Goal: Task Accomplishment & Management: Manage account settings

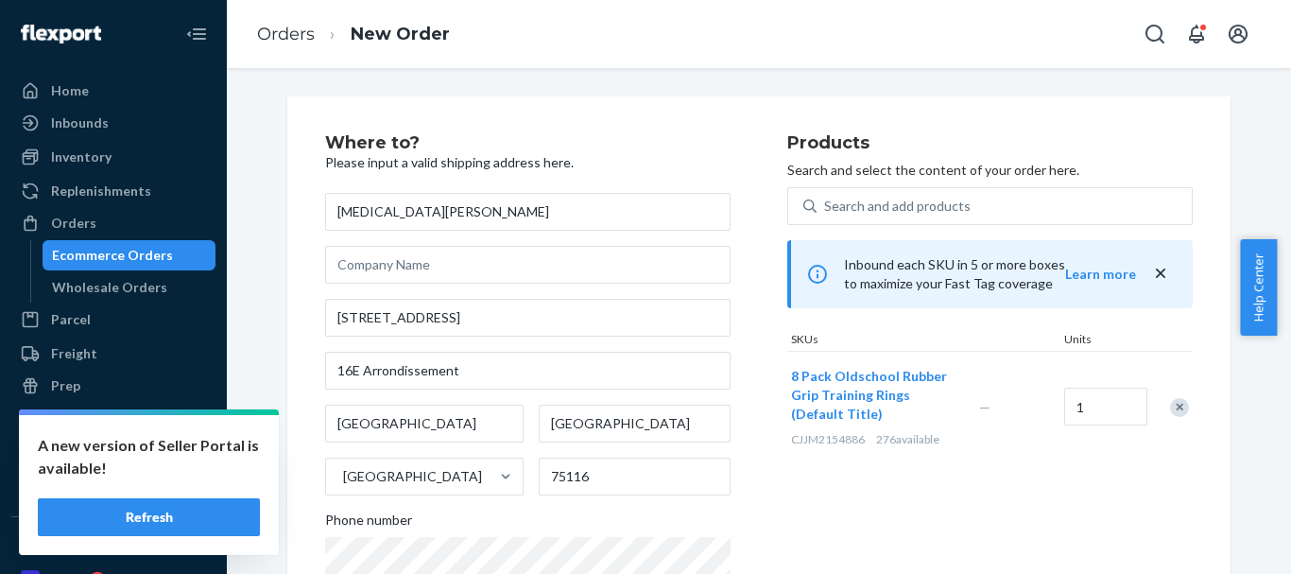
scroll to position [107, 0]
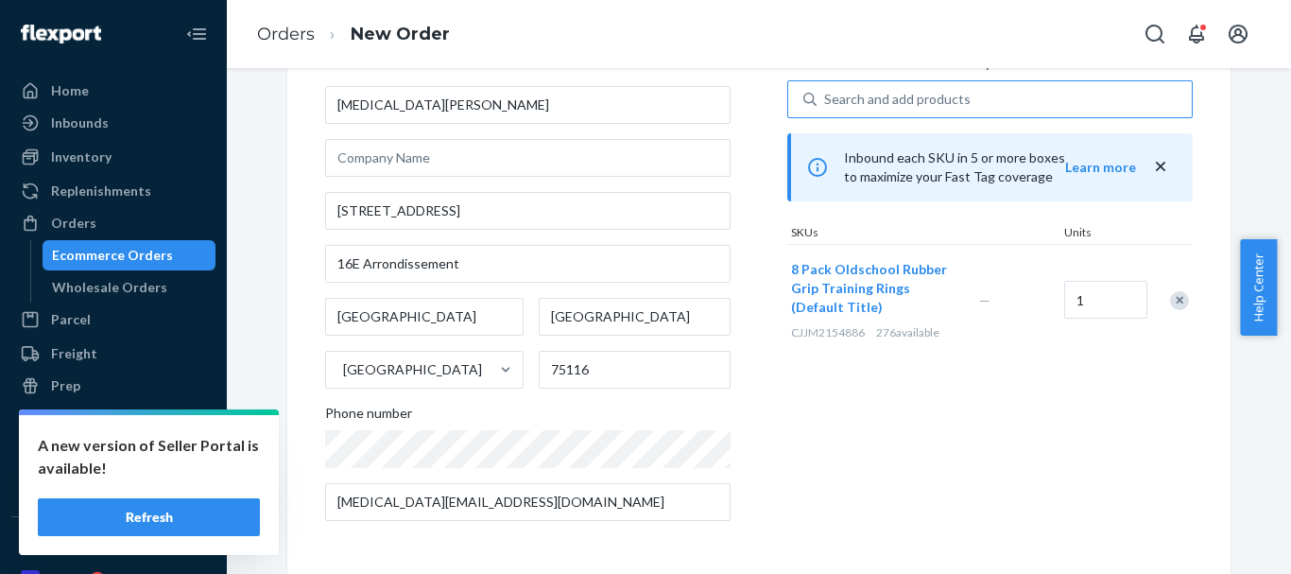
click at [873, 105] on div "Search and add products" at bounding box center [897, 99] width 146 height 19
click at [826, 105] on input "Search and add products" at bounding box center [825, 99] width 2 height 19
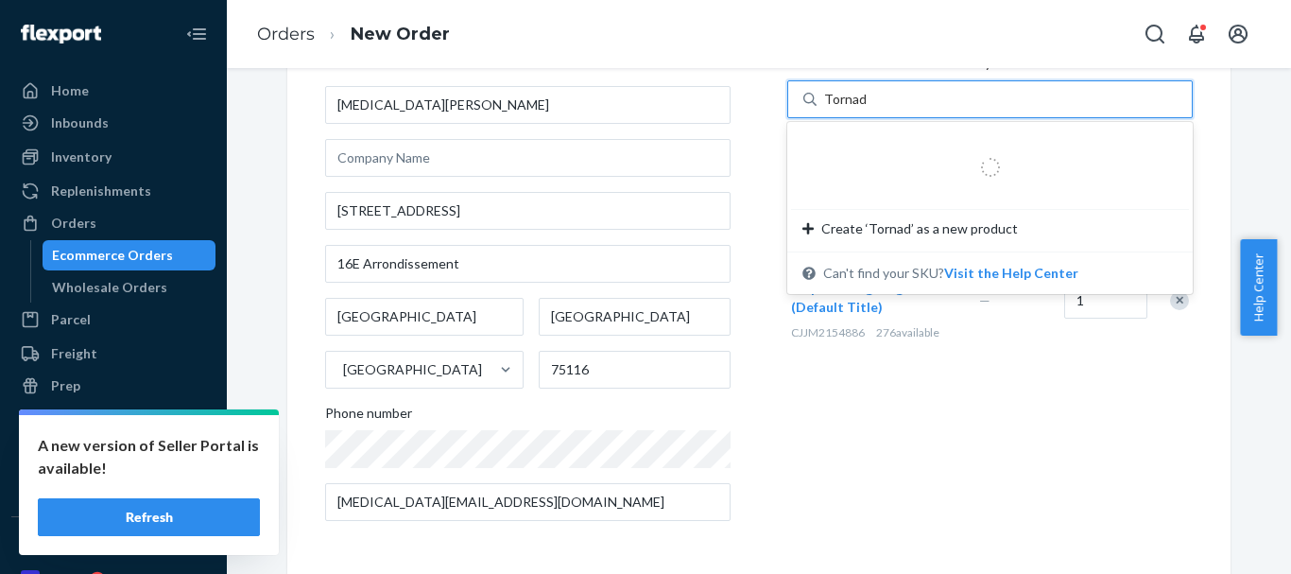
type input "Tornado"
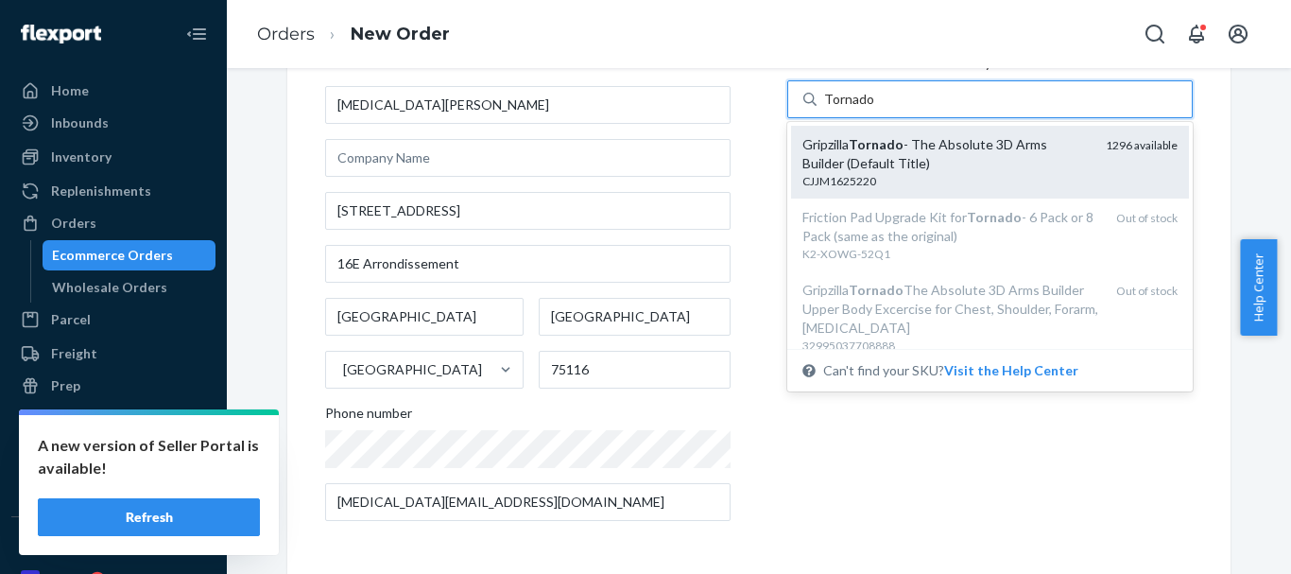
click at [957, 162] on div "Gripzilla Tornado - The Absolute 3D Arms Builder (Default Title)" at bounding box center [946, 154] width 288 height 38
click at [874, 109] on input "Tornado" at bounding box center [849, 99] width 50 height 19
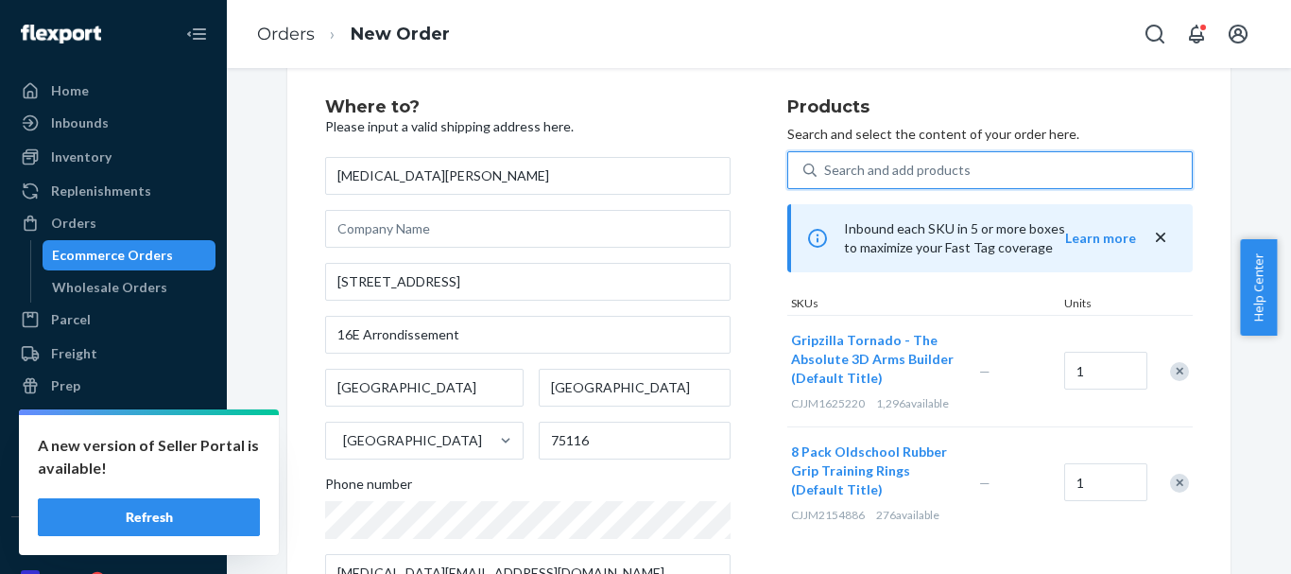
scroll to position [0, 0]
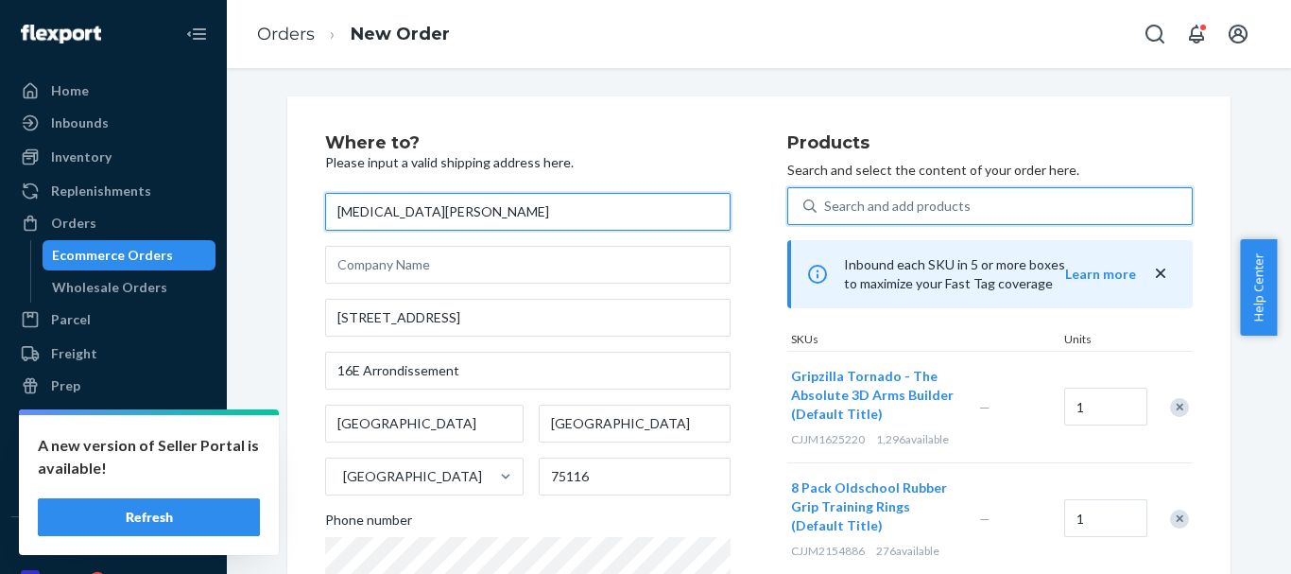
drag, startPoint x: 455, startPoint y: 206, endPoint x: 229, endPoint y: 190, distance: 227.3
click at [228, 191] on div "Where to? Please input a valid shipping address here. [MEDICAL_DATA][PERSON_NAM…" at bounding box center [759, 321] width 1064 height 506
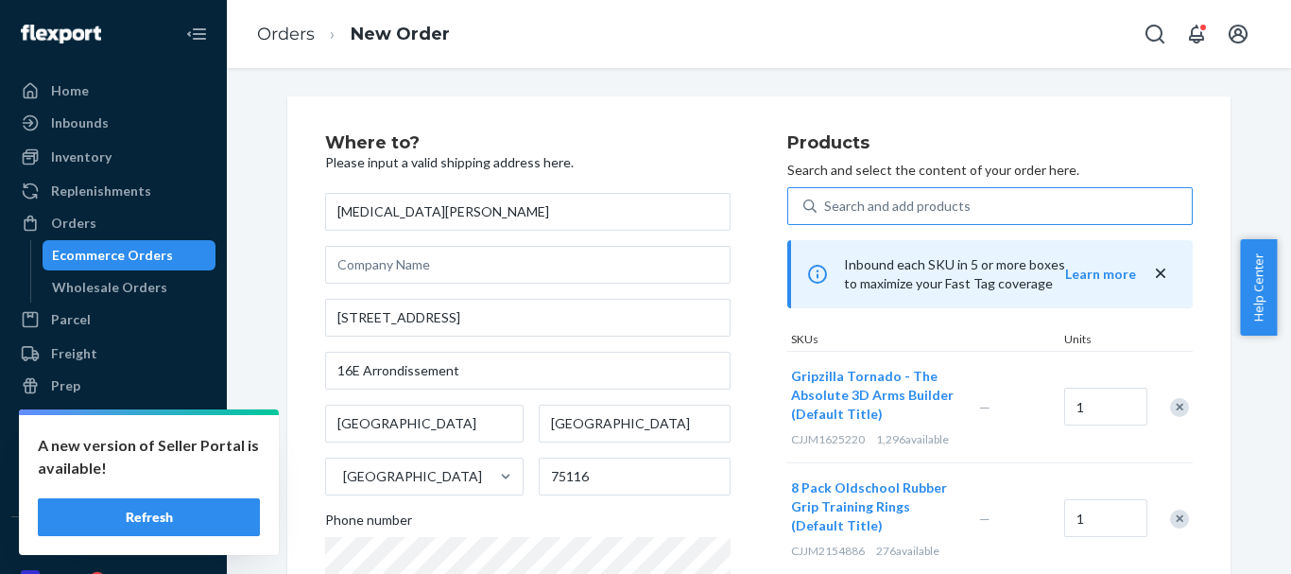
click at [748, 139] on div "Where to? Please input a valid shipping address here. [MEDICAL_DATA][PERSON_NAM…" at bounding box center [556, 388] width 462 height 508
click at [289, 29] on link "Orders" at bounding box center [286, 34] width 58 height 21
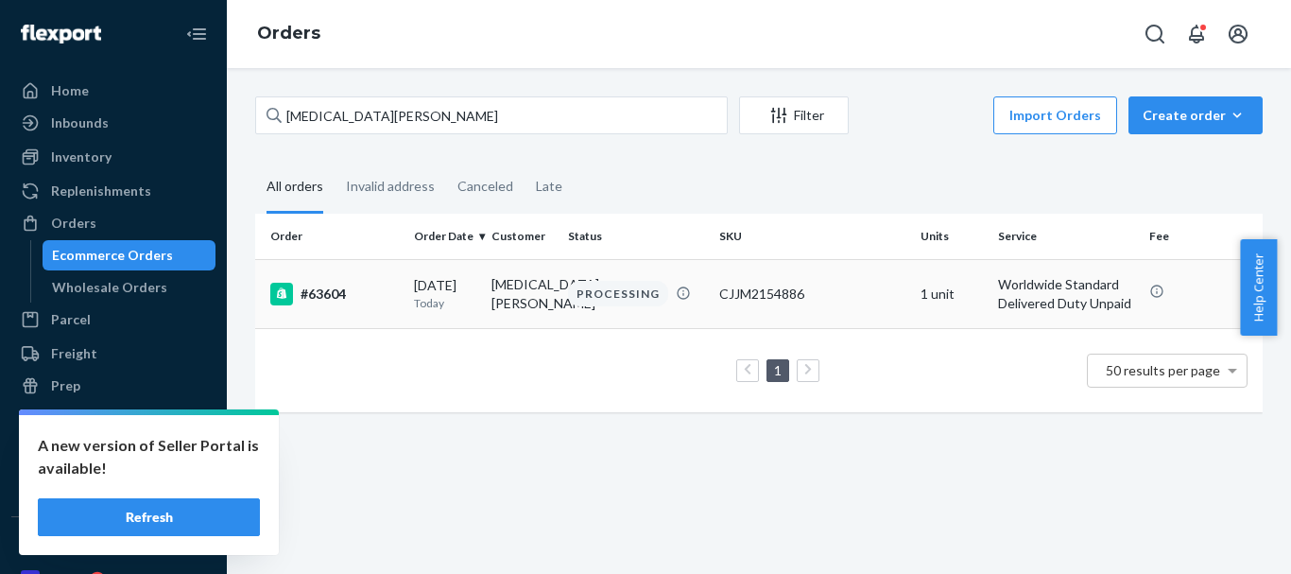
click at [609, 287] on div "PROCESSING" at bounding box center [618, 294] width 100 height 26
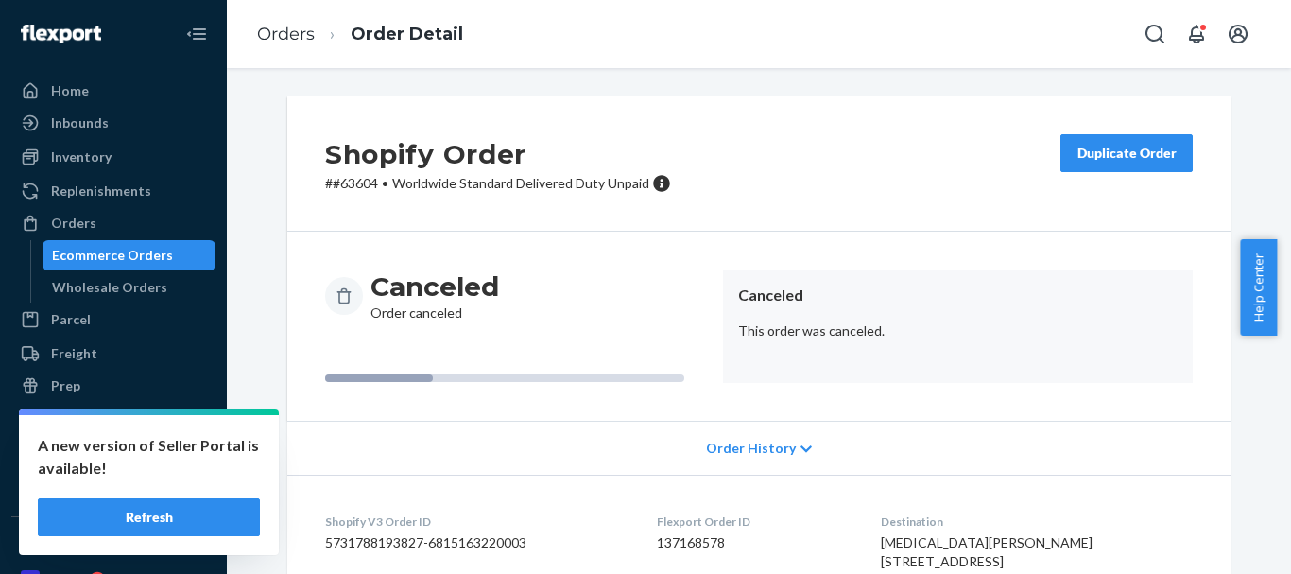
click at [1131, 150] on div "Duplicate Order" at bounding box center [1126, 153] width 100 height 19
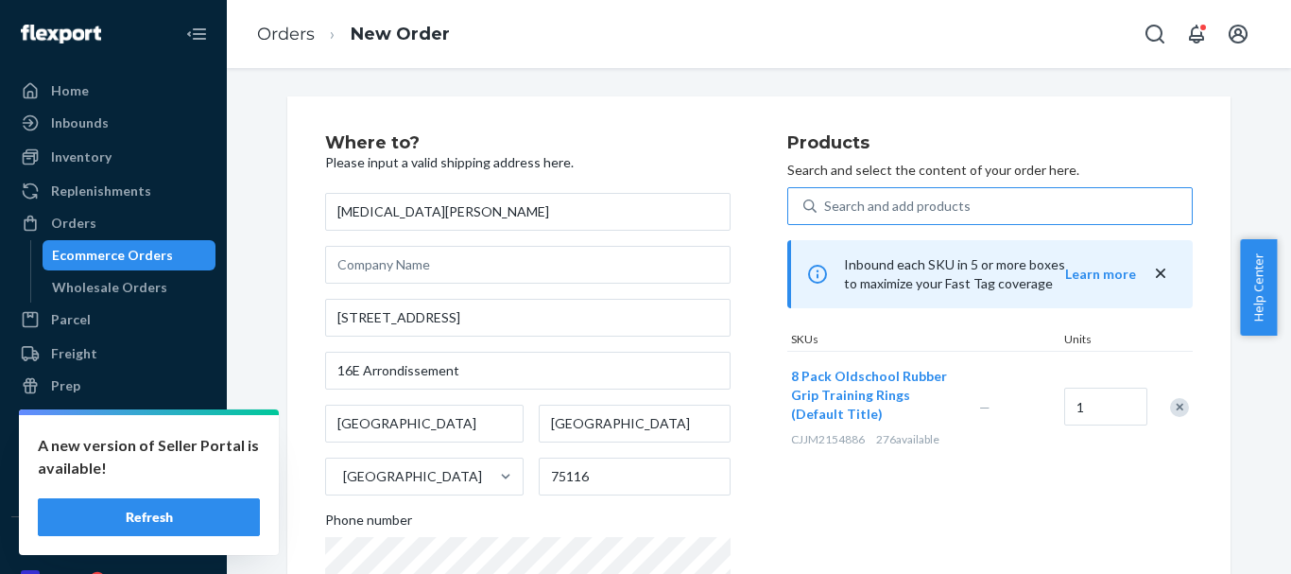
click at [909, 192] on div "Search and add products" at bounding box center [1003, 206] width 375 height 34
click at [826, 197] on input "Search and add products" at bounding box center [825, 206] width 2 height 19
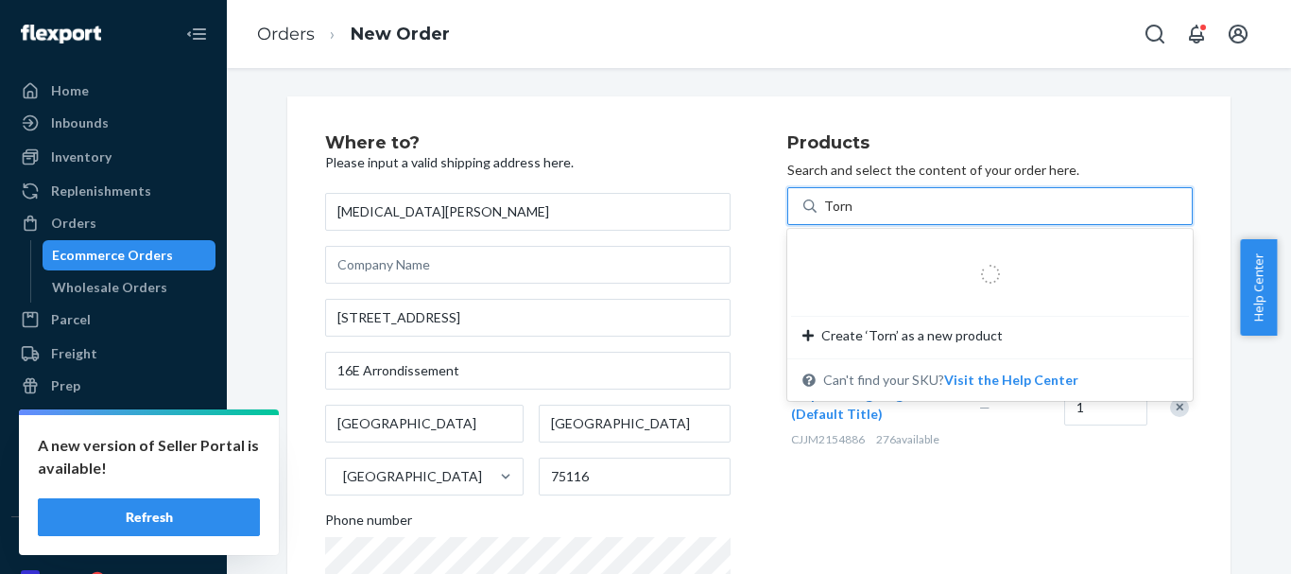
type input "Tornado"
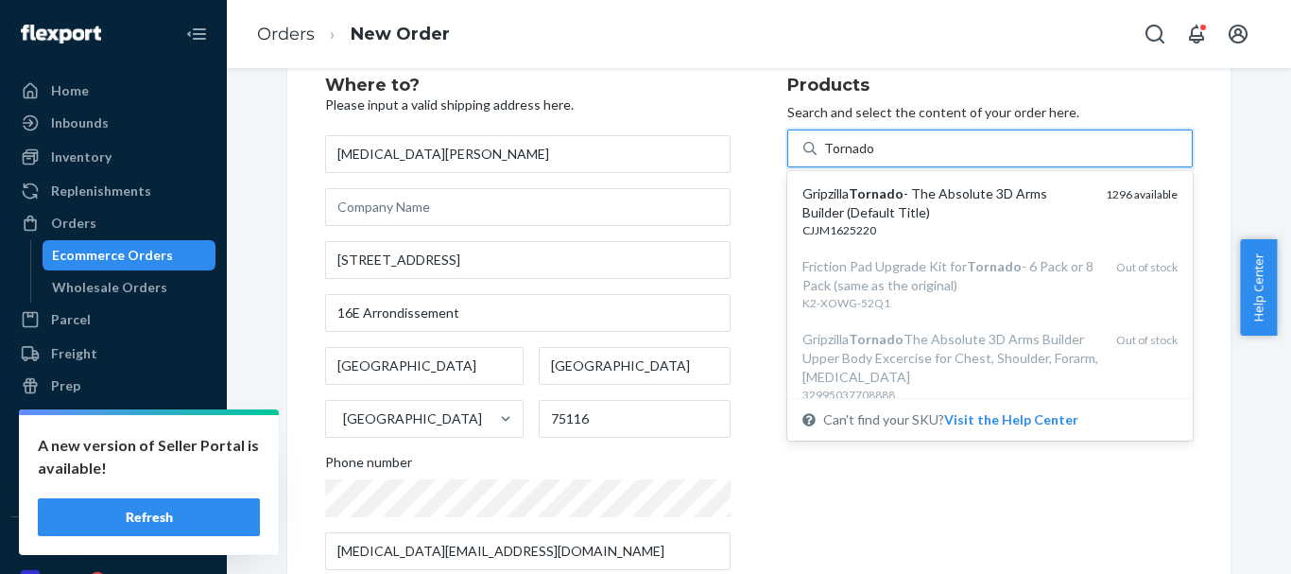
scroll to position [107, 0]
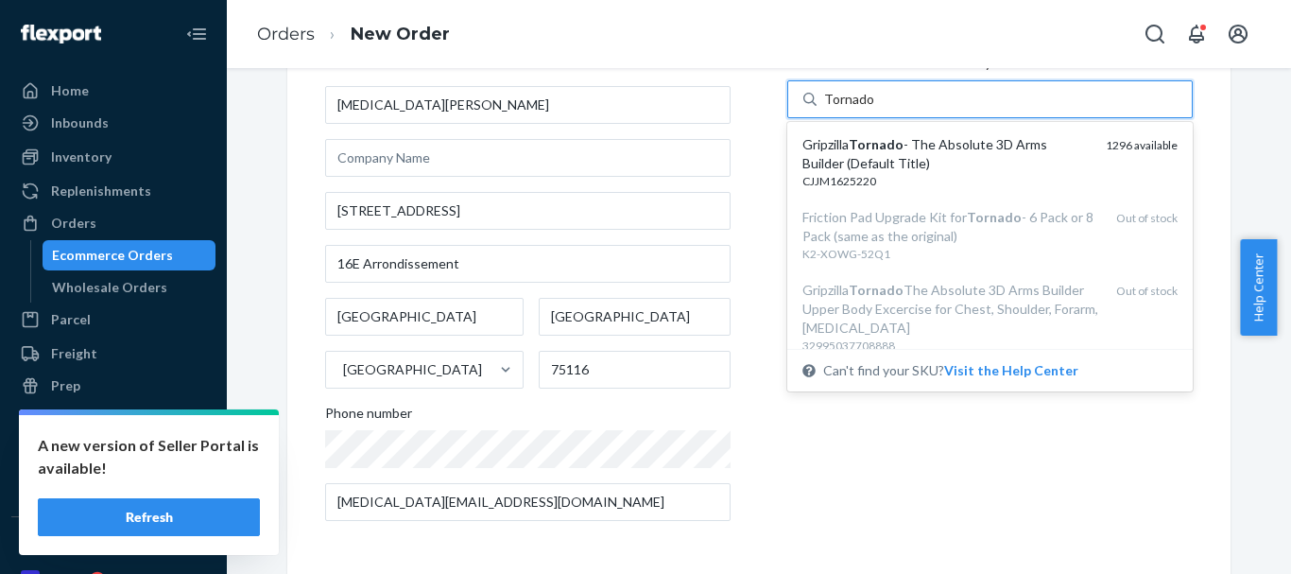
click at [890, 142] on em "Tornado" at bounding box center [876, 144] width 55 height 16
click at [874, 109] on input "Tornado" at bounding box center [849, 99] width 50 height 19
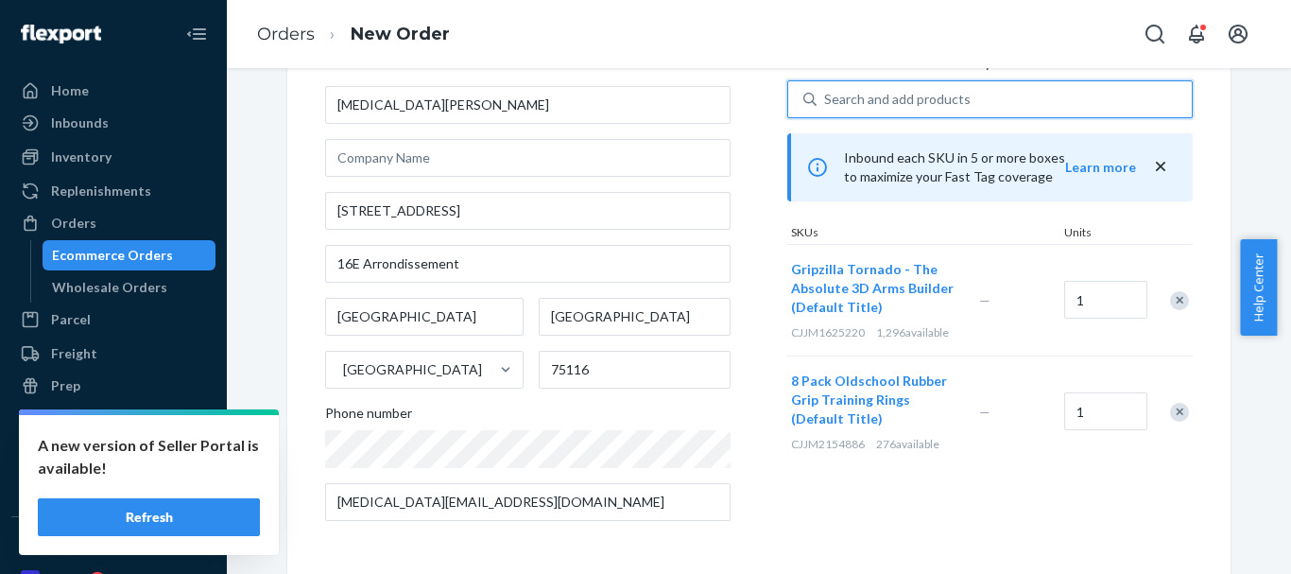
click at [753, 306] on div "Where to? Please input a valid shipping address here. [MEDICAL_DATA][PERSON_NAM…" at bounding box center [556, 281] width 462 height 508
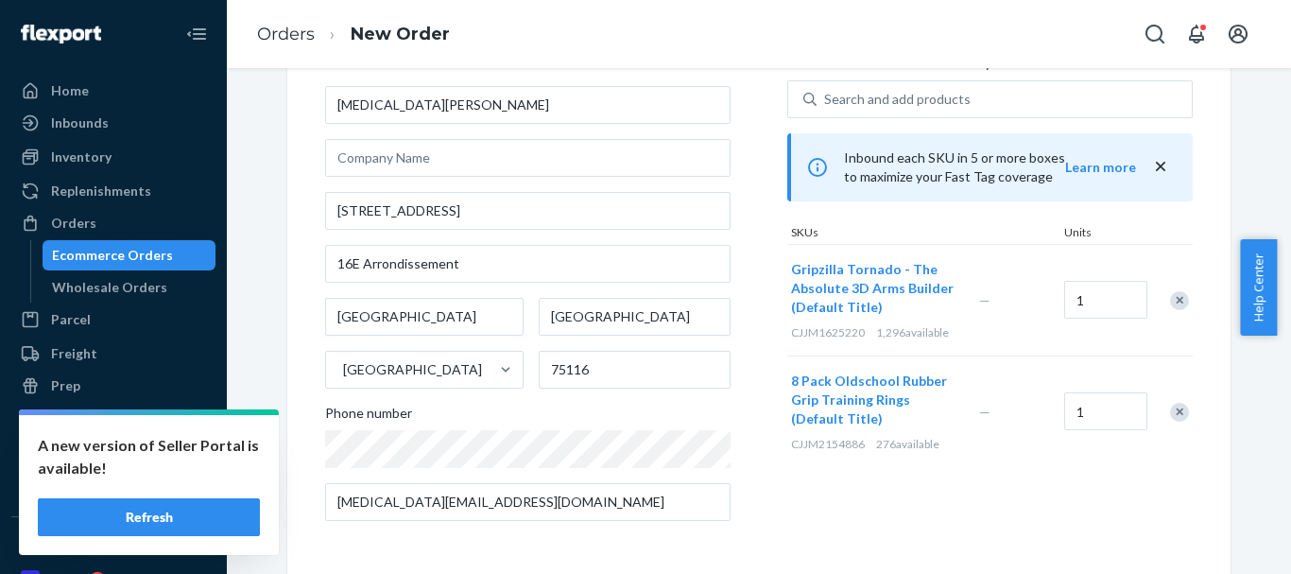
click at [1170, 409] on div "Remove Item" at bounding box center [1179, 412] width 19 height 19
click at [787, 446] on div "Products Search and select the content of your order here. Search and add produ…" at bounding box center [989, 281] width 405 height 508
click at [1173, 300] on div "Remove Item" at bounding box center [1179, 300] width 19 height 19
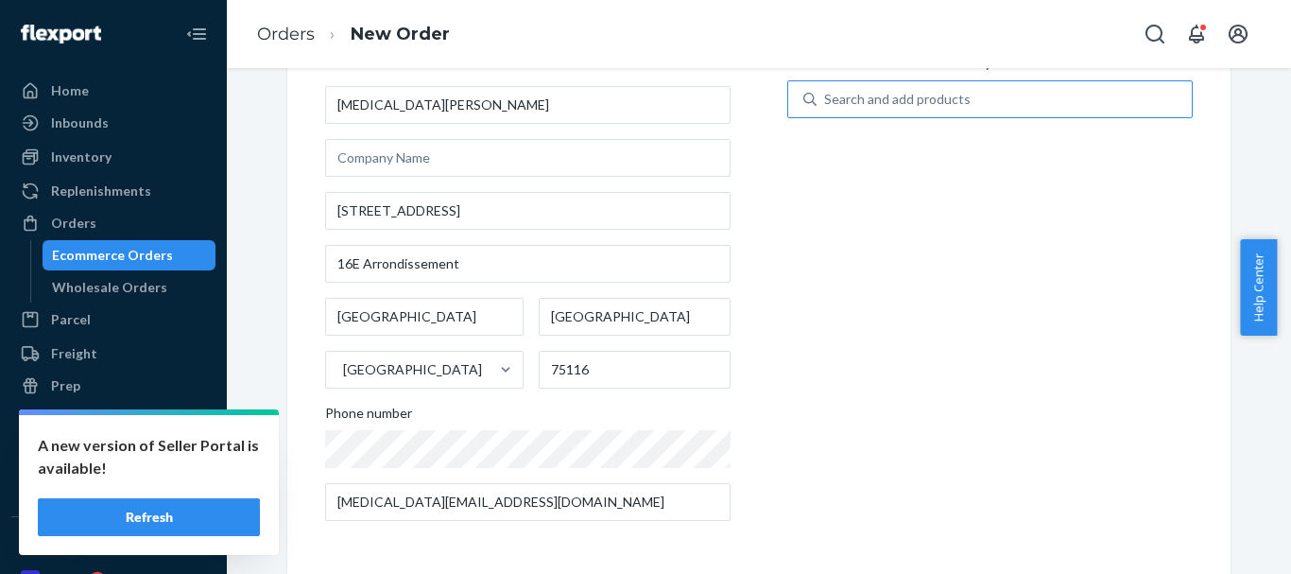
click at [964, 104] on div "Search and add products" at bounding box center [1003, 99] width 375 height 34
click at [826, 104] on input "Search and add products" at bounding box center [825, 99] width 2 height 19
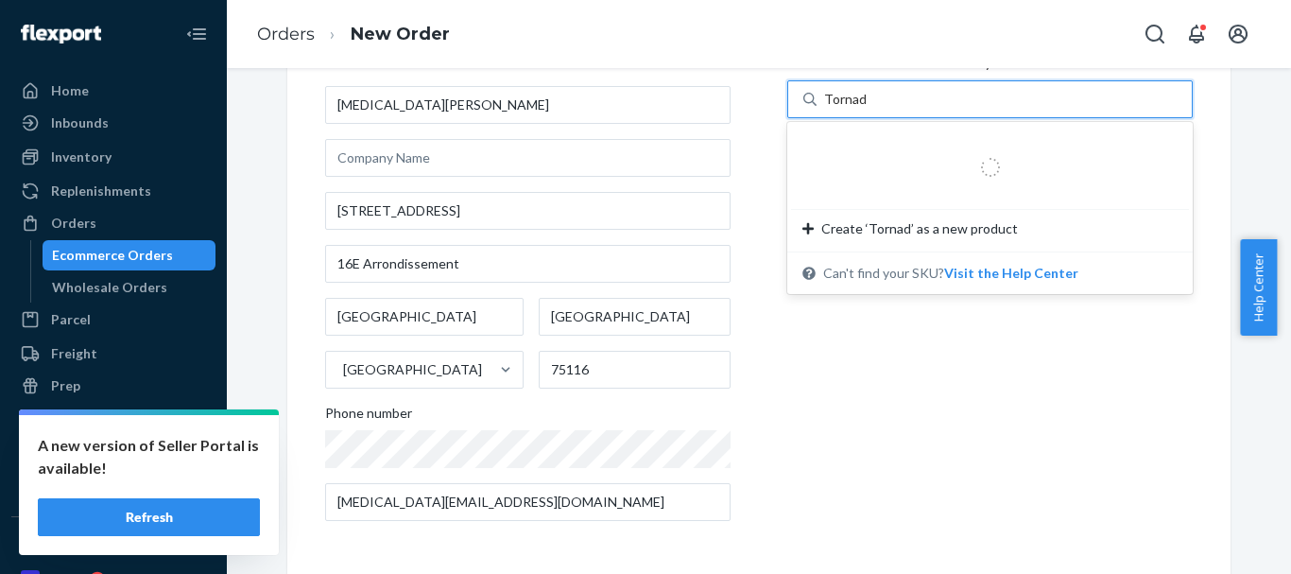
type input "Tornado"
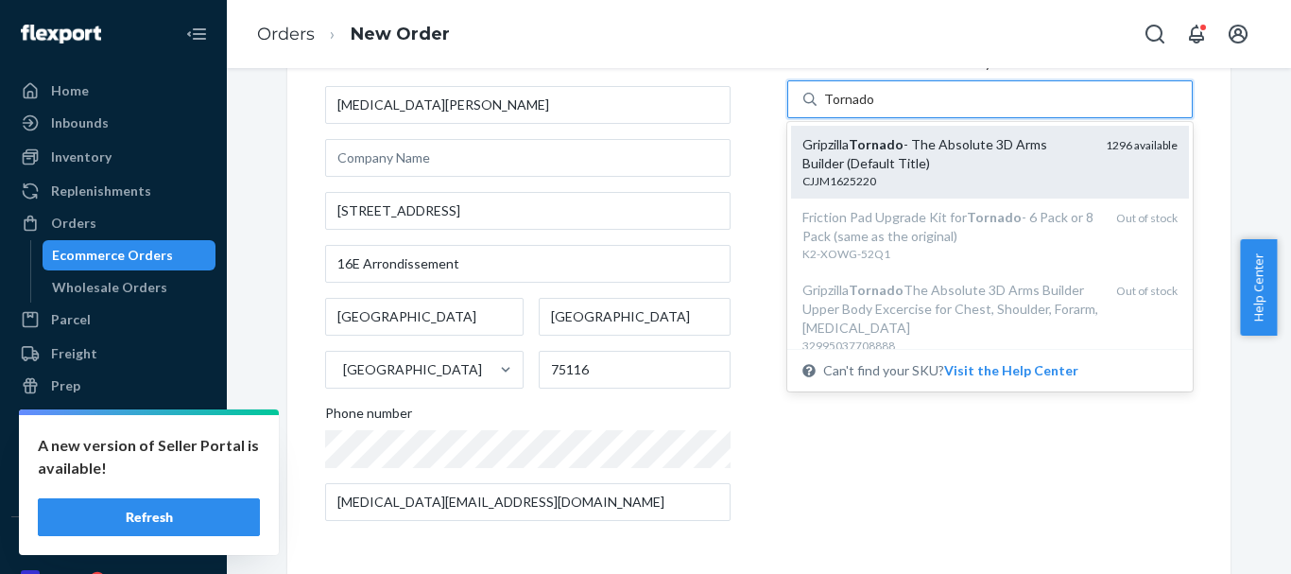
click at [931, 175] on div "CJJM1625220" at bounding box center [946, 181] width 288 height 16
click at [874, 109] on input "Tornado" at bounding box center [849, 99] width 50 height 19
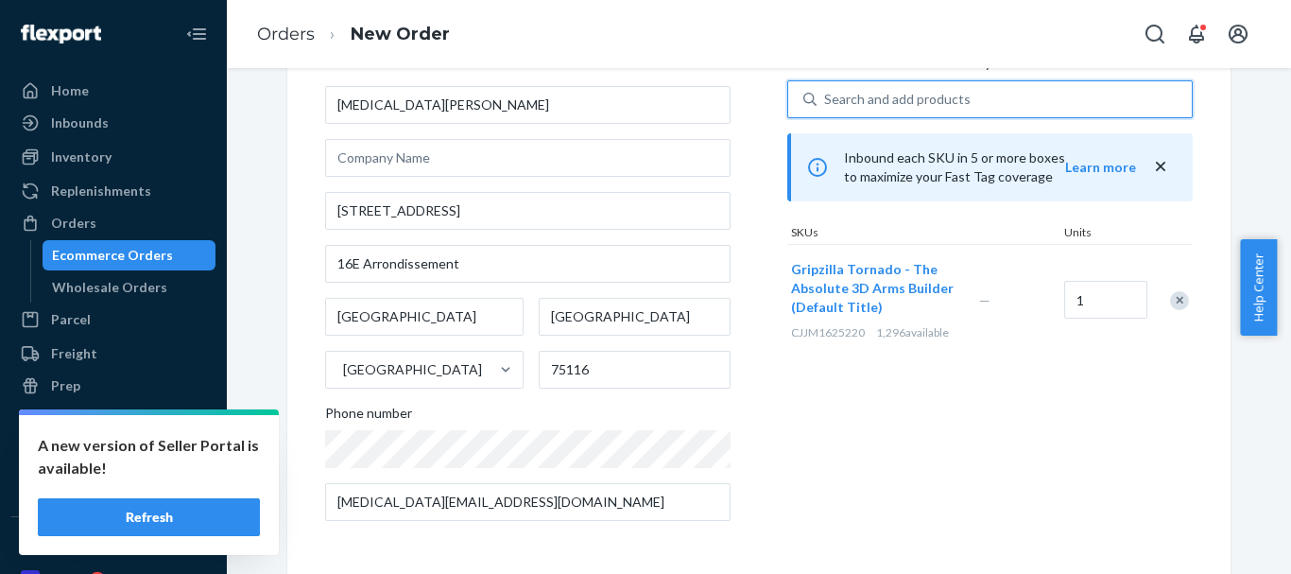
click at [857, 94] on div "Search and add products" at bounding box center [897, 99] width 146 height 19
click at [826, 94] on input "0 results available. Select is focused ,type to refine list, press Down to open…" at bounding box center [825, 99] width 2 height 19
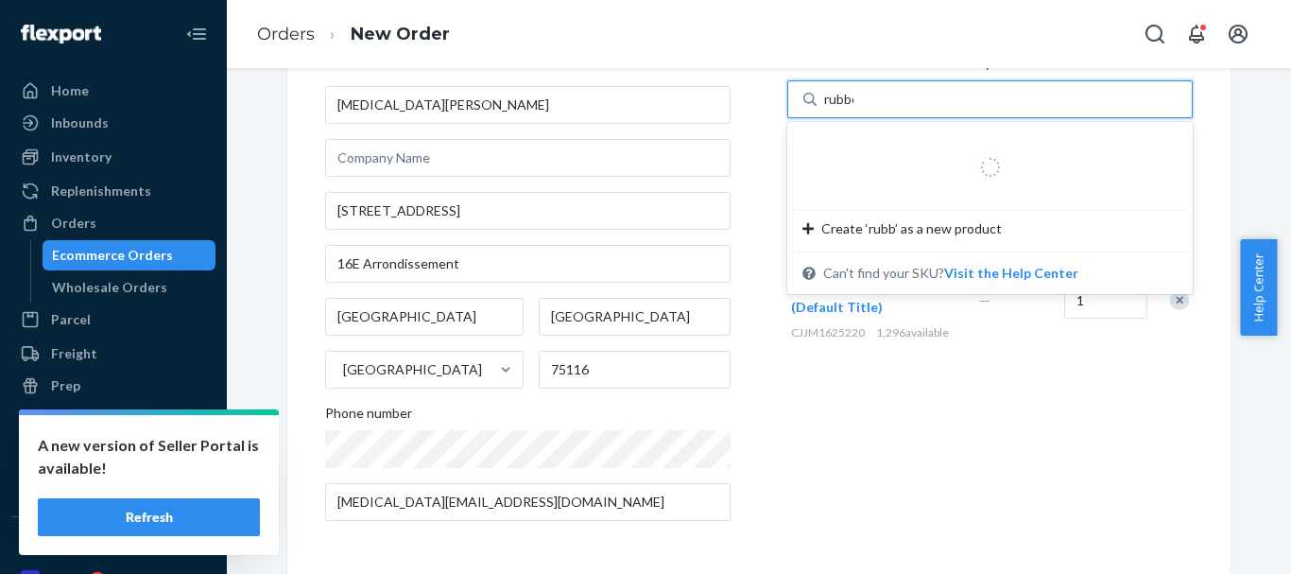
type input "rubber"
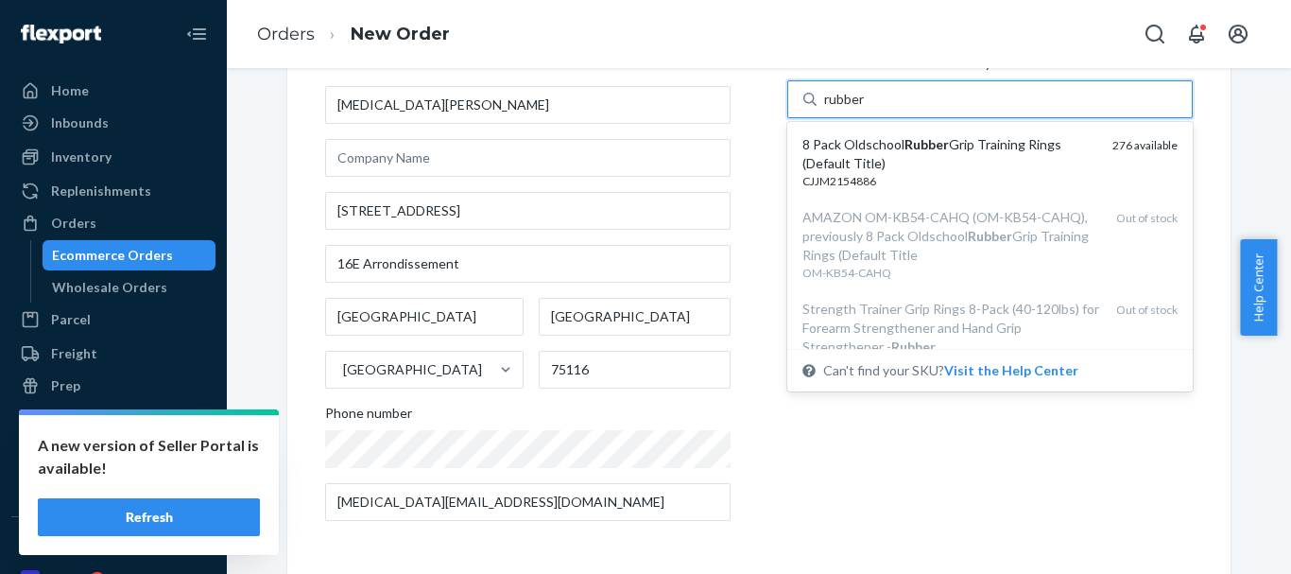
click at [907, 147] on em "Rubber" at bounding box center [926, 144] width 44 height 16
click at [866, 109] on input "rubber" at bounding box center [845, 99] width 42 height 19
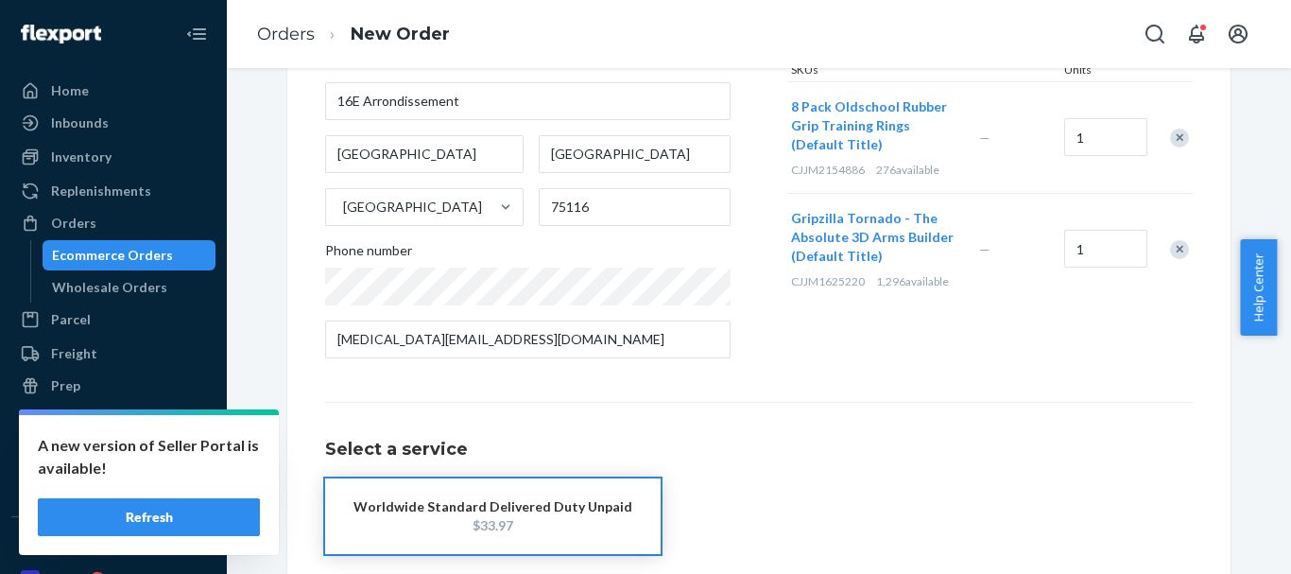
scroll to position [363, 0]
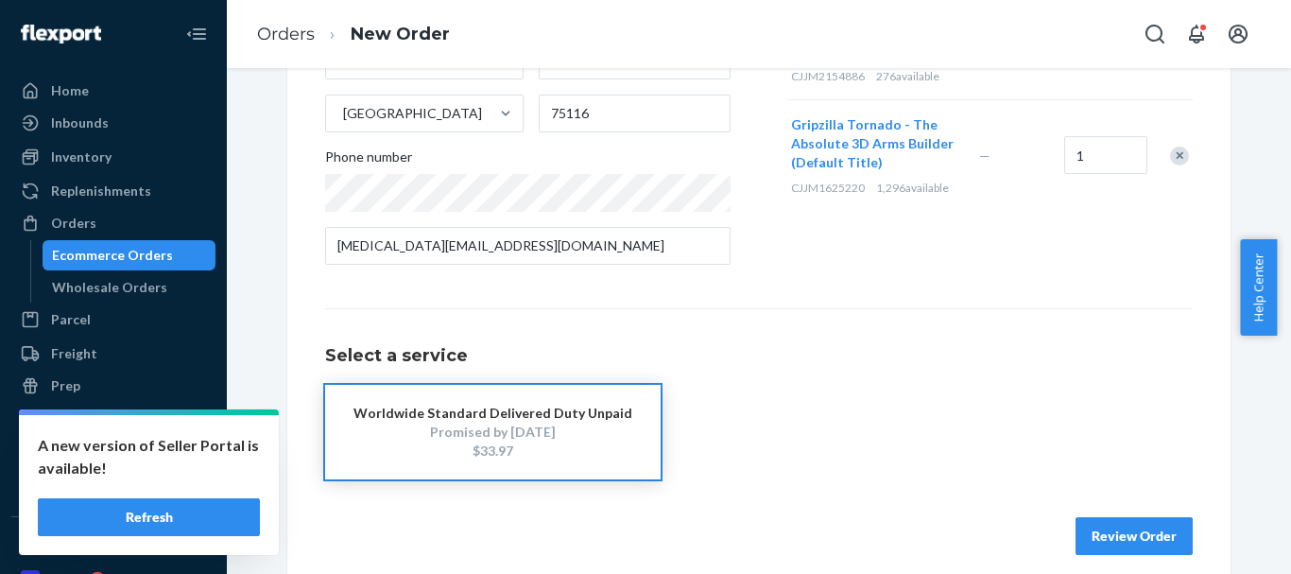
click at [1085, 536] on button "Review Order" at bounding box center [1133, 536] width 117 height 38
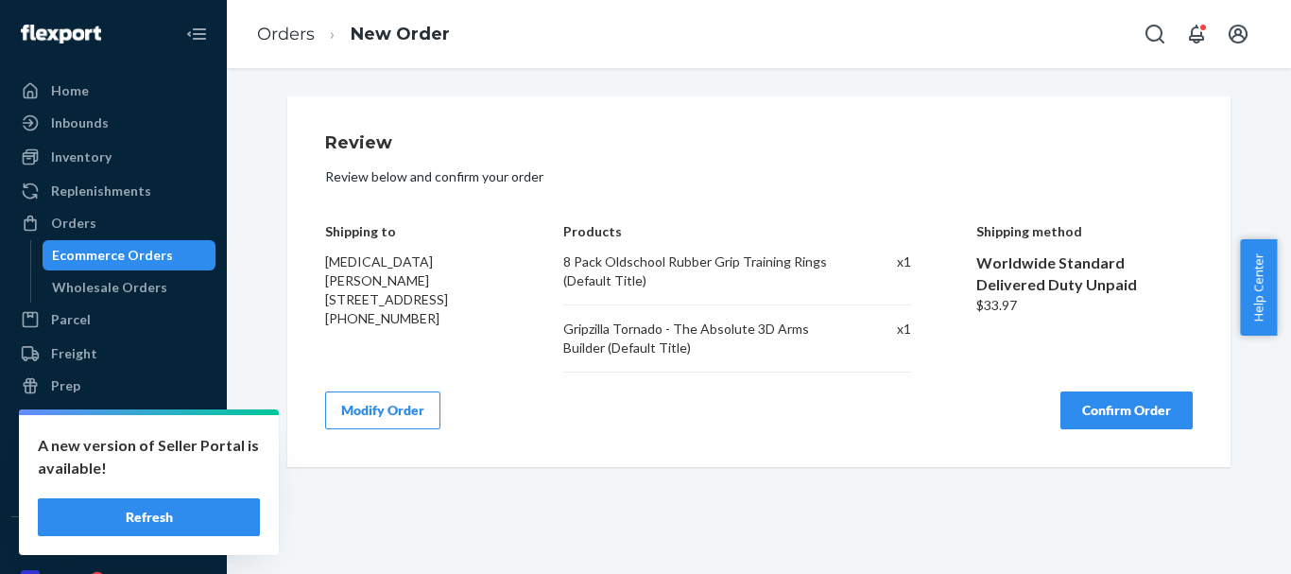
click at [1102, 417] on button "Confirm Order" at bounding box center [1126, 410] width 132 height 38
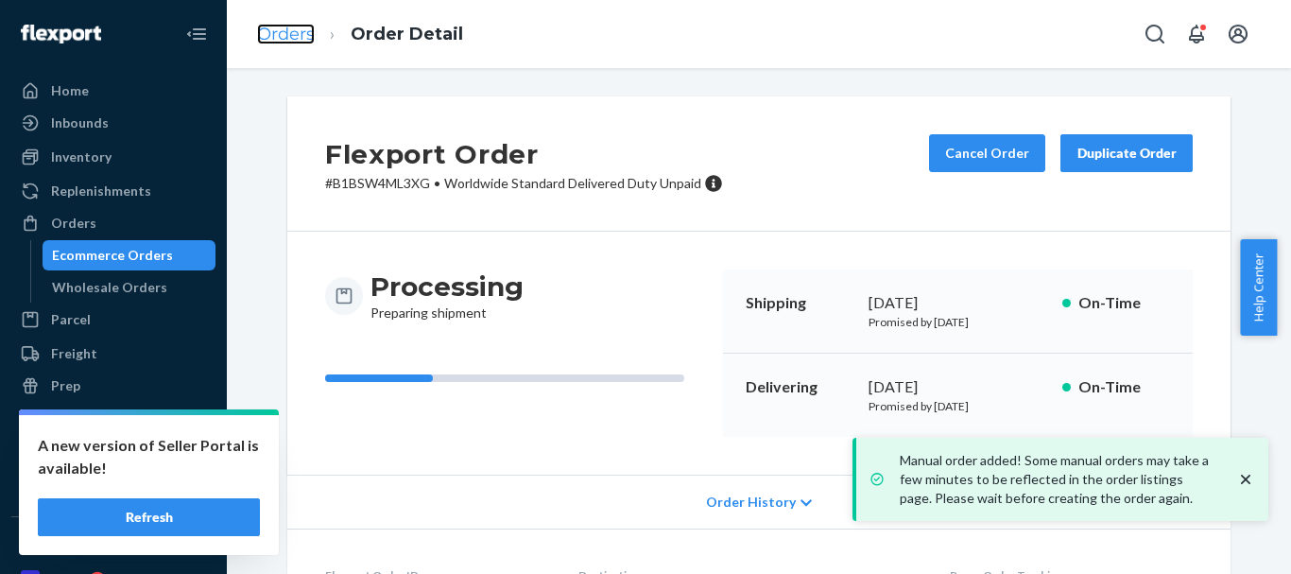
click at [280, 30] on link "Orders" at bounding box center [286, 34] width 58 height 21
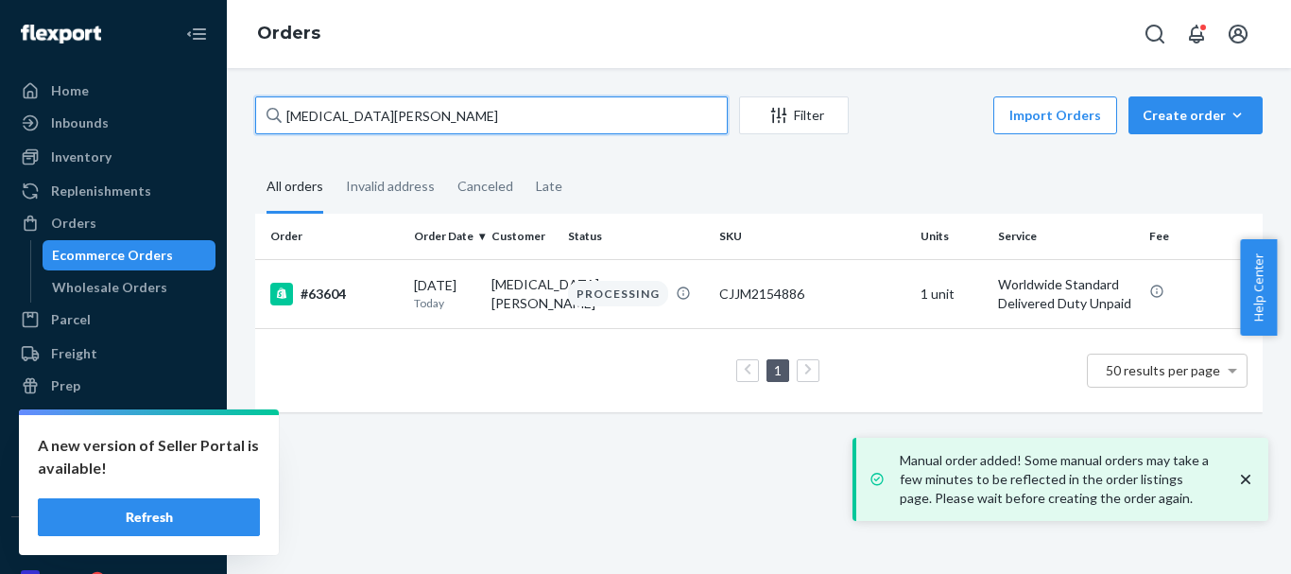
drag, startPoint x: 449, startPoint y: 106, endPoint x: 241, endPoint y: 118, distance: 208.2
click at [246, 118] on div "[MEDICAL_DATA][PERSON_NAME] Filter Import Orders Create order Ecommerce order R…" at bounding box center [759, 263] width 1036 height 334
paste input "[PERSON_NAME]"
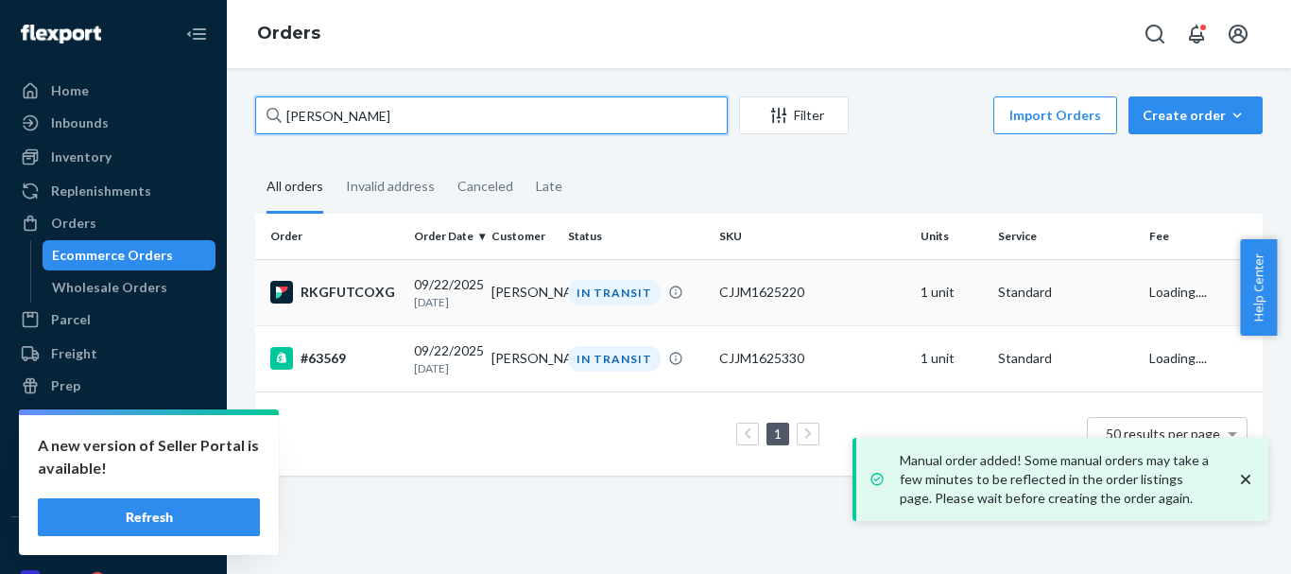
type input "[PERSON_NAME]"
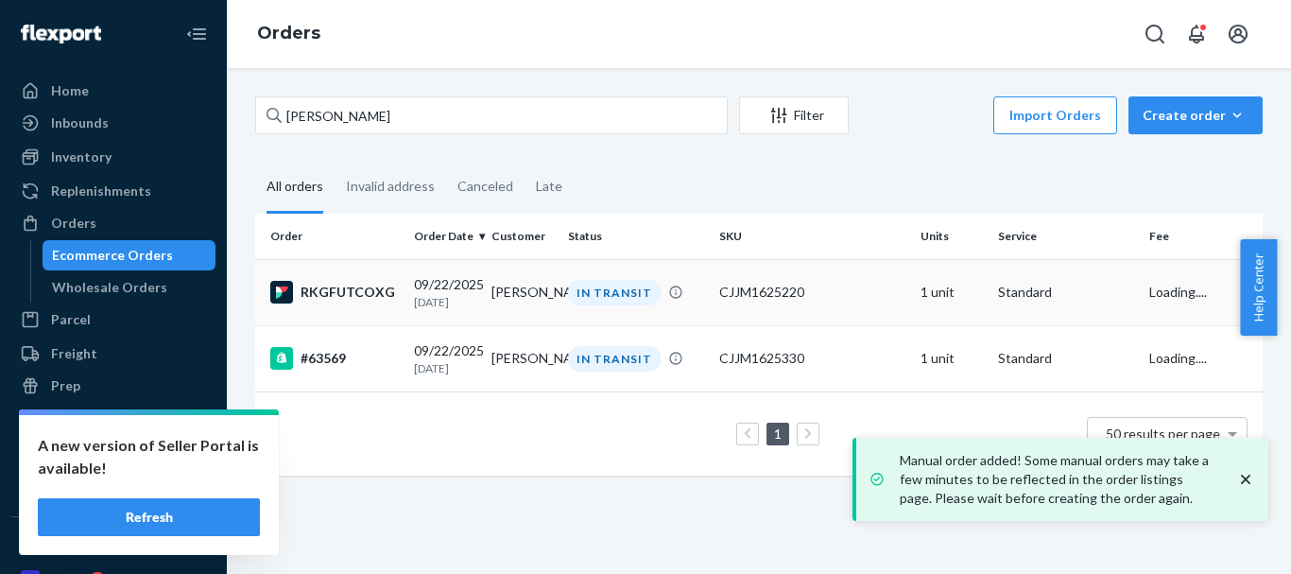
click at [603, 286] on div "IN TRANSIT" at bounding box center [614, 293] width 93 height 26
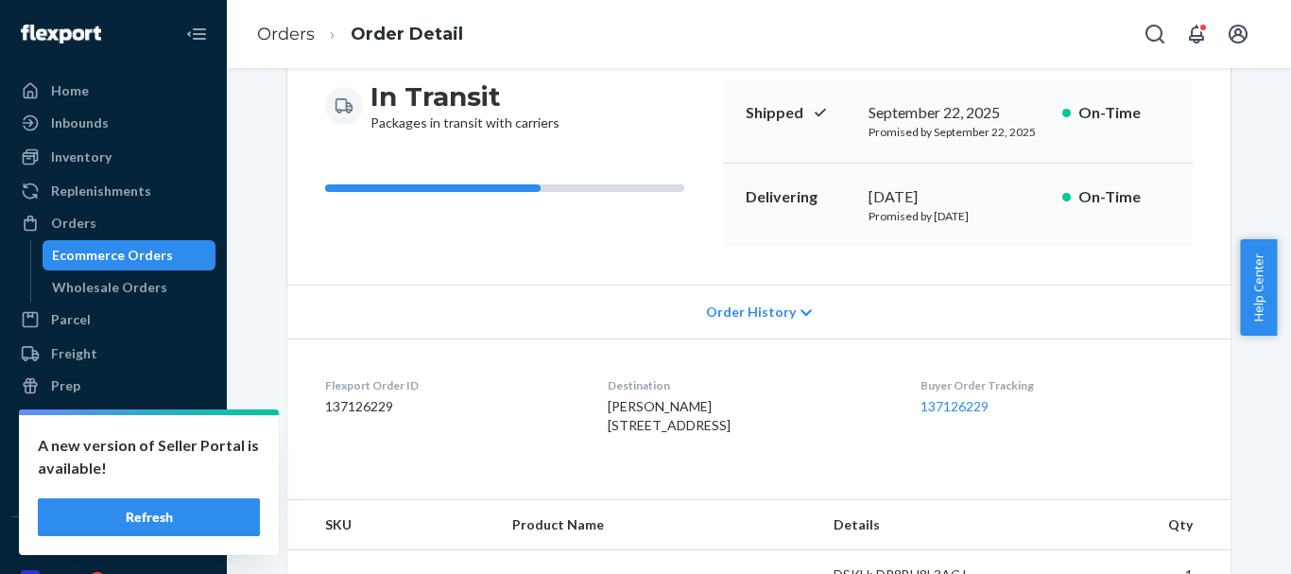
scroll to position [567, 0]
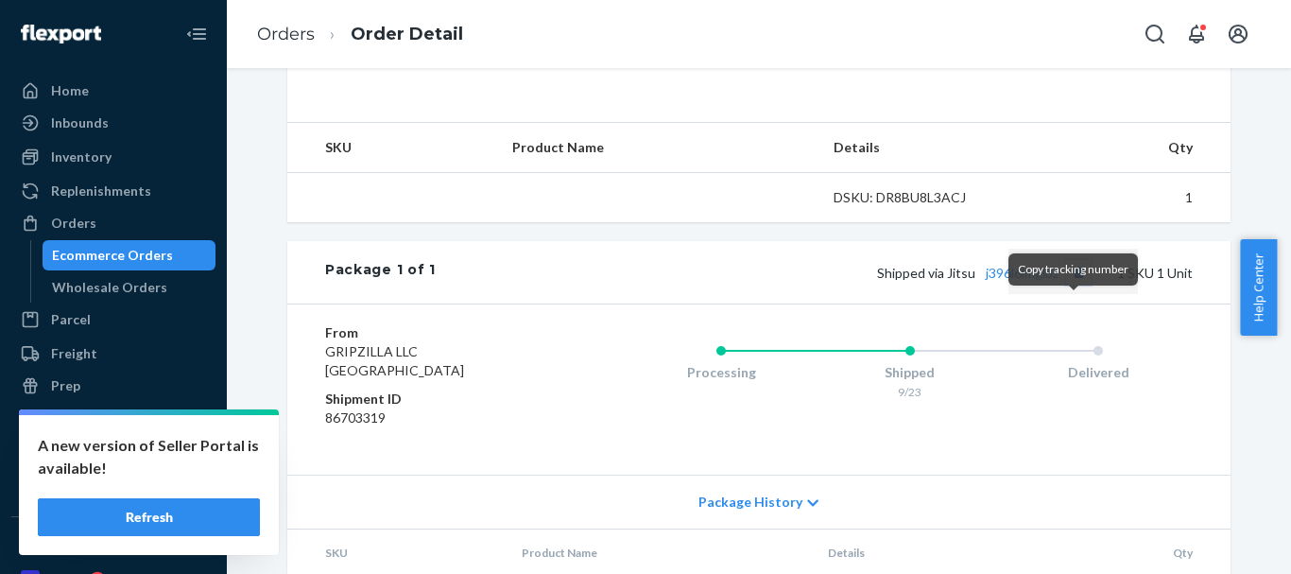
click at [1075, 284] on button "Copy tracking number" at bounding box center [1078, 272] width 25 height 25
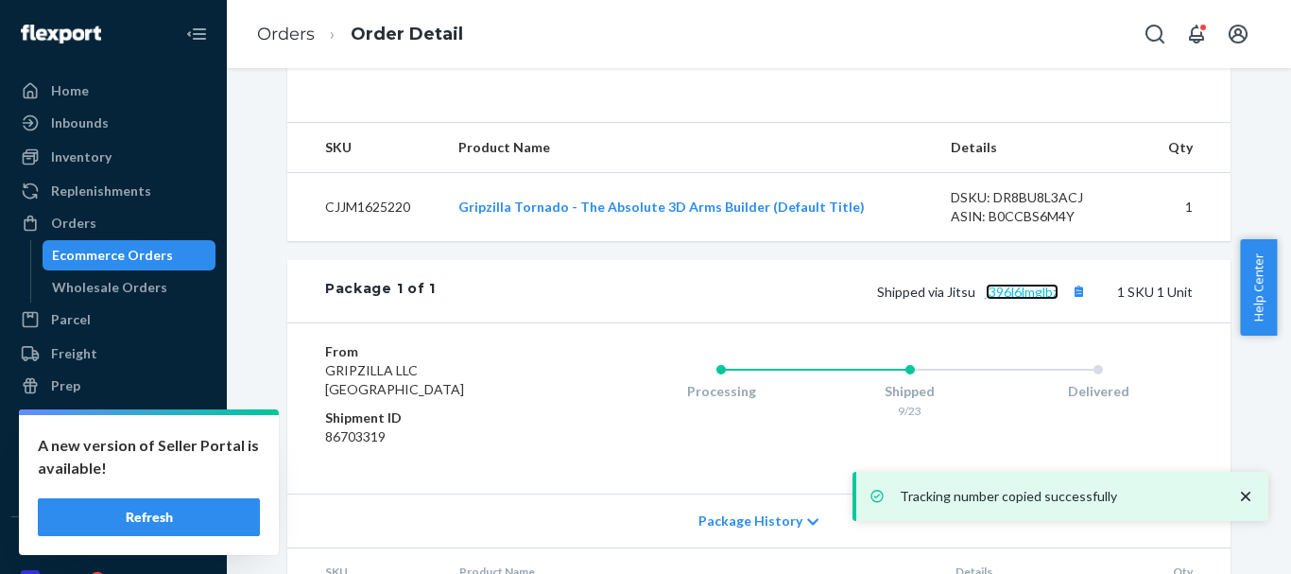
click at [1004, 300] on link "j396l6lmglbz" at bounding box center [1022, 291] width 73 height 16
click at [295, 41] on link "Orders" at bounding box center [286, 34] width 58 height 21
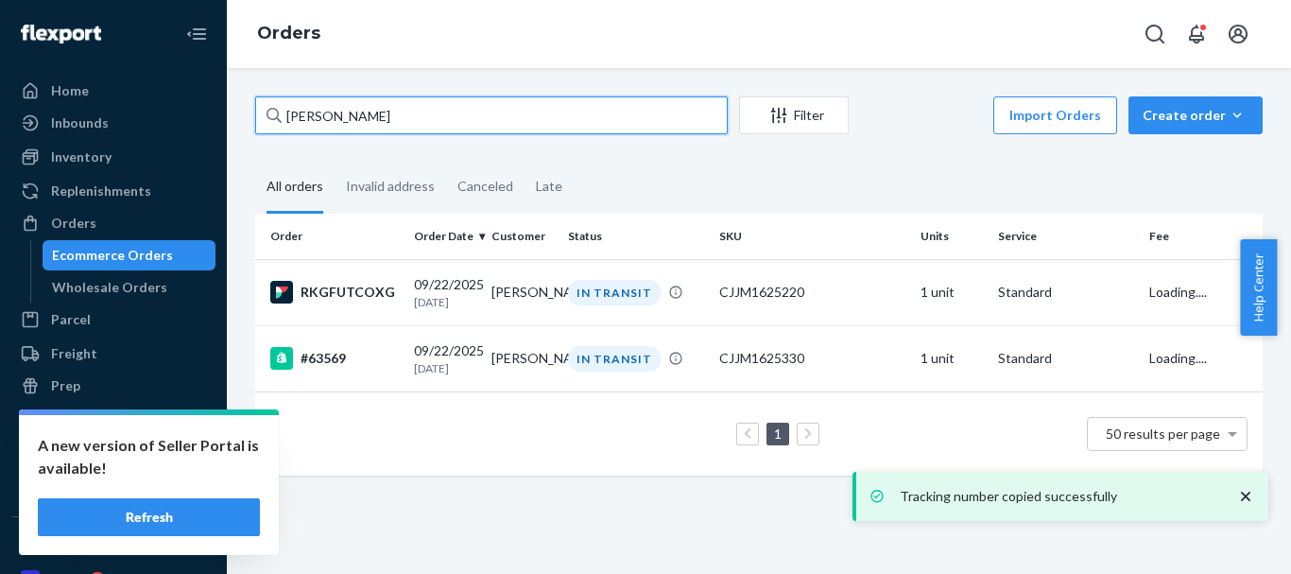
click at [238, 111] on div "[PERSON_NAME] Filter Import Orders Create order Ecommerce order Removal order A…" at bounding box center [759, 321] width 1064 height 506
paste input "[PERSON_NAME]"
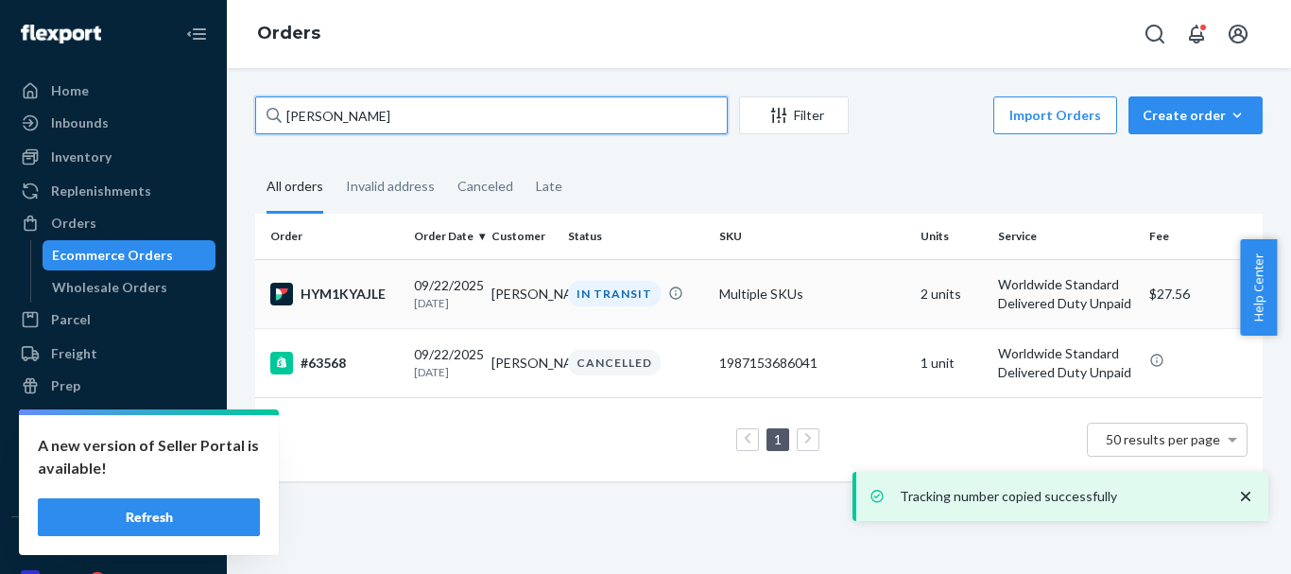
type input "[PERSON_NAME]"
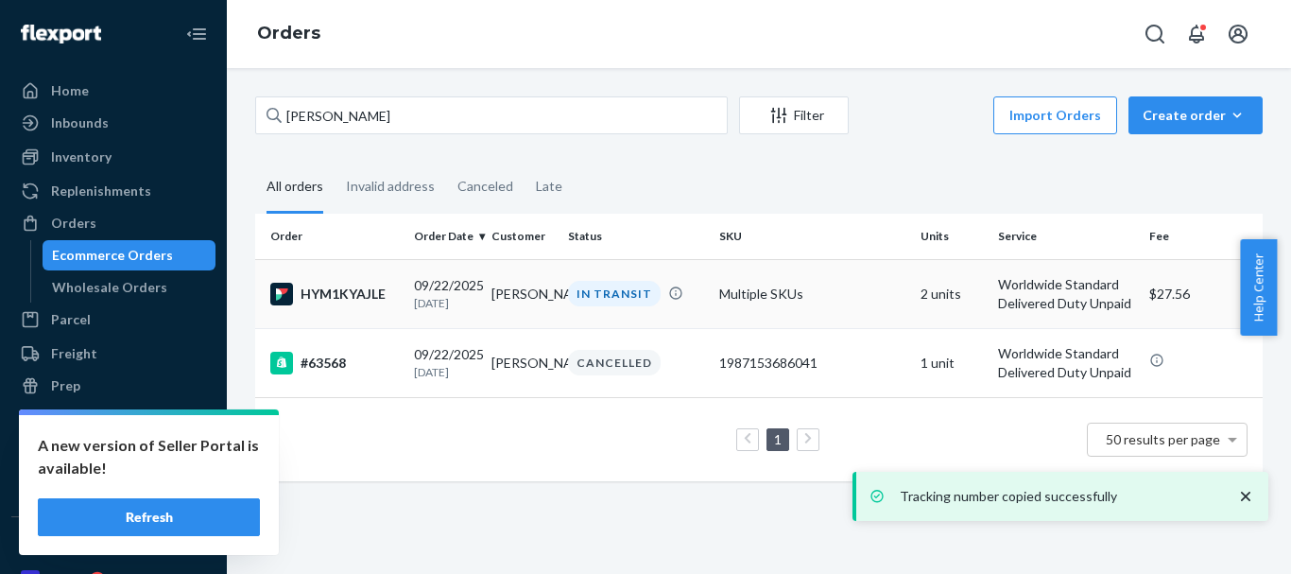
click at [621, 296] on div "IN TRANSIT" at bounding box center [614, 294] width 93 height 26
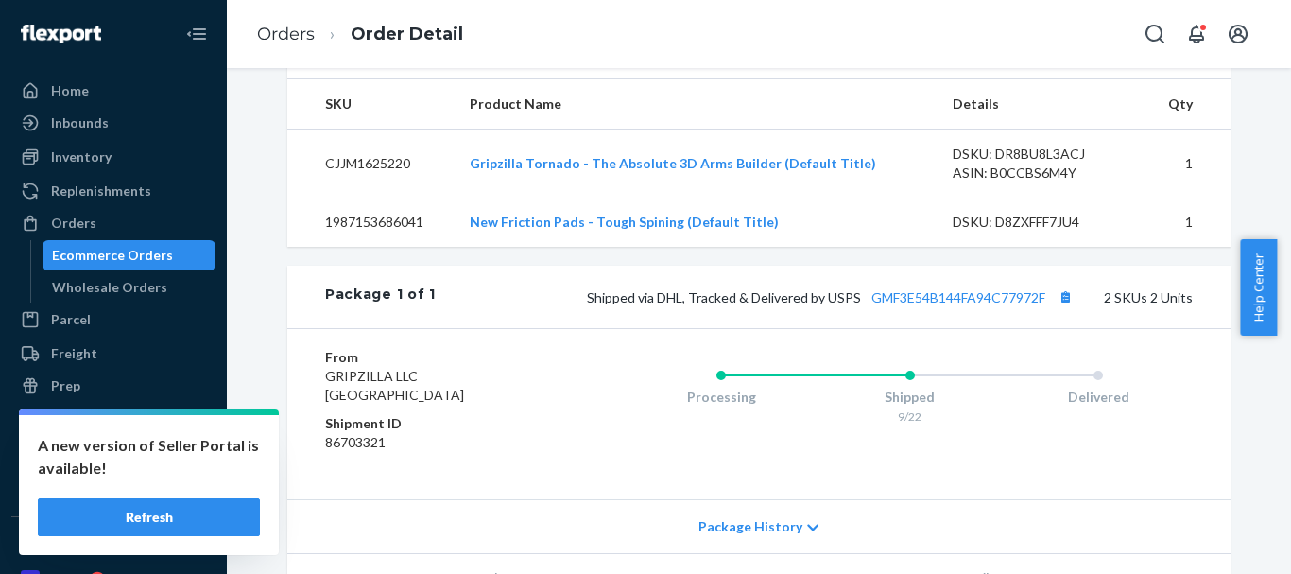
scroll to position [756, 0]
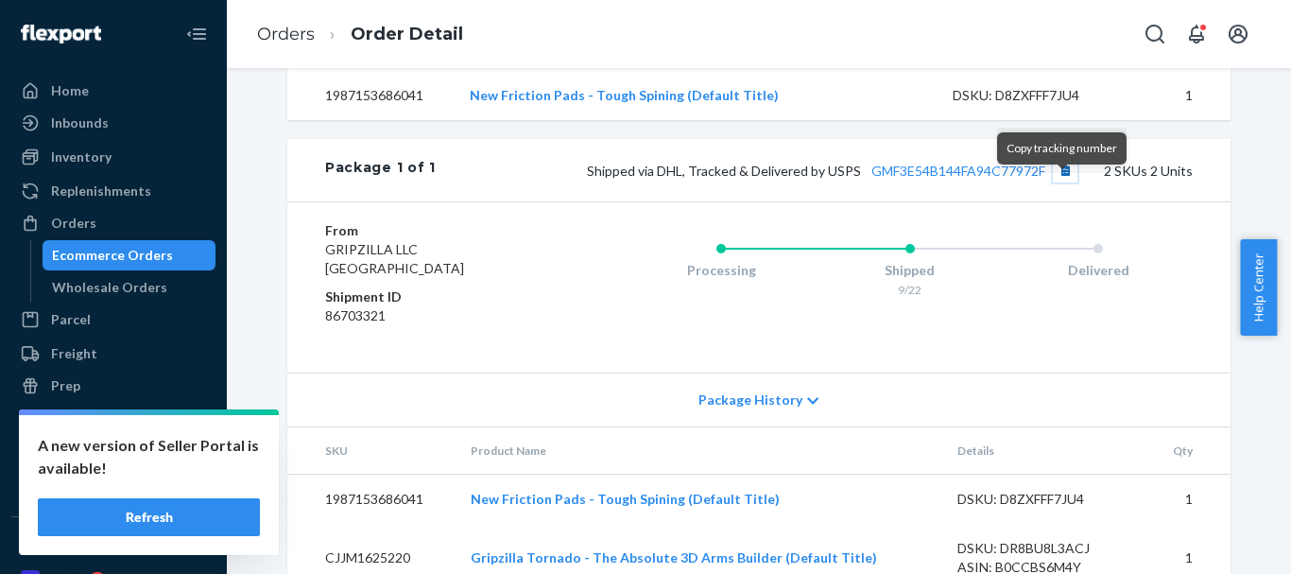
click at [1059, 182] on button "Copy tracking number" at bounding box center [1065, 170] width 25 height 25
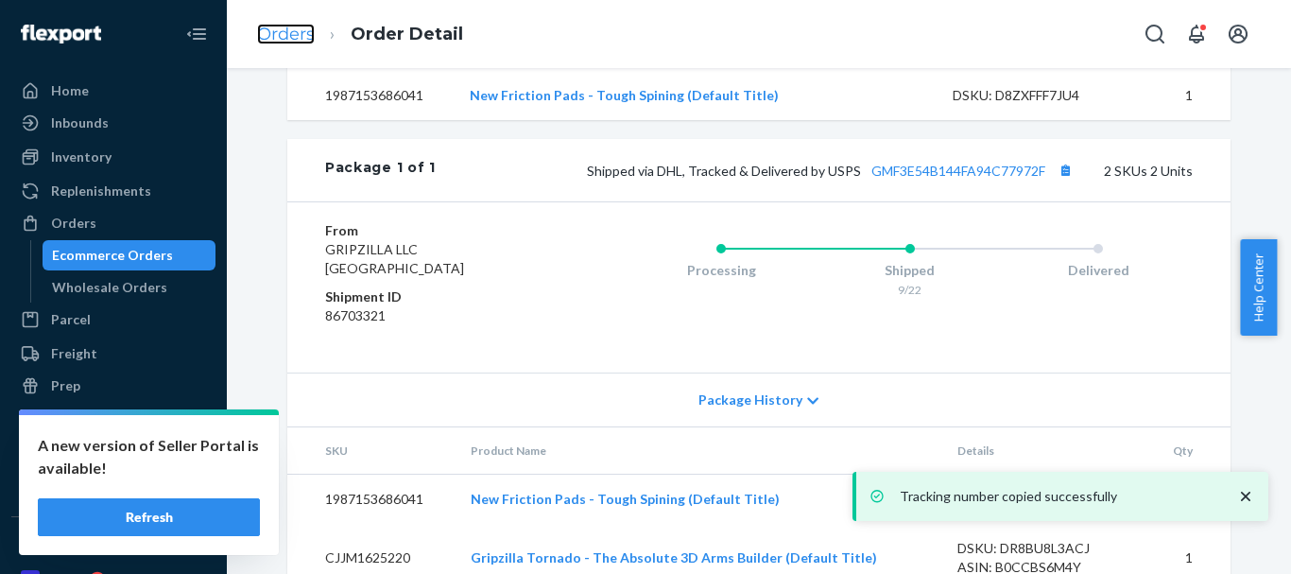
click at [309, 33] on link "Orders" at bounding box center [286, 34] width 58 height 21
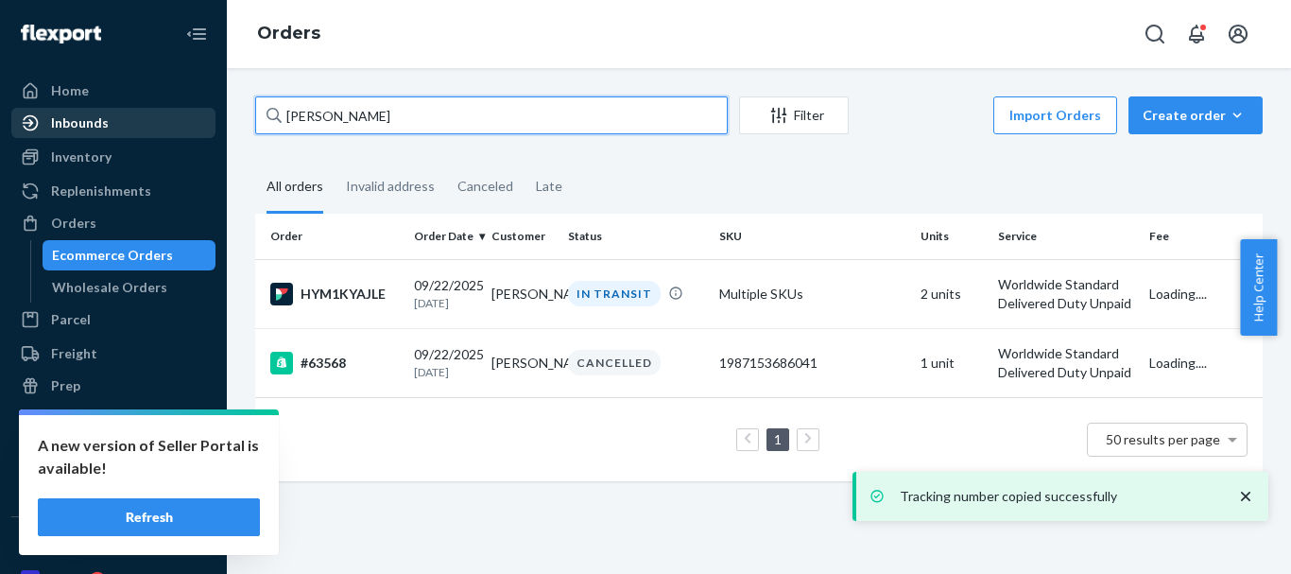
drag, startPoint x: 447, startPoint y: 116, endPoint x: 116, endPoint y: 111, distance: 330.8
click at [119, 111] on div "Home Inbounds Shipping Plans Problems Inventory Products Replenishments Orders …" at bounding box center [645, 287] width 1291 height 574
paste input "[PERSON_NAME]"
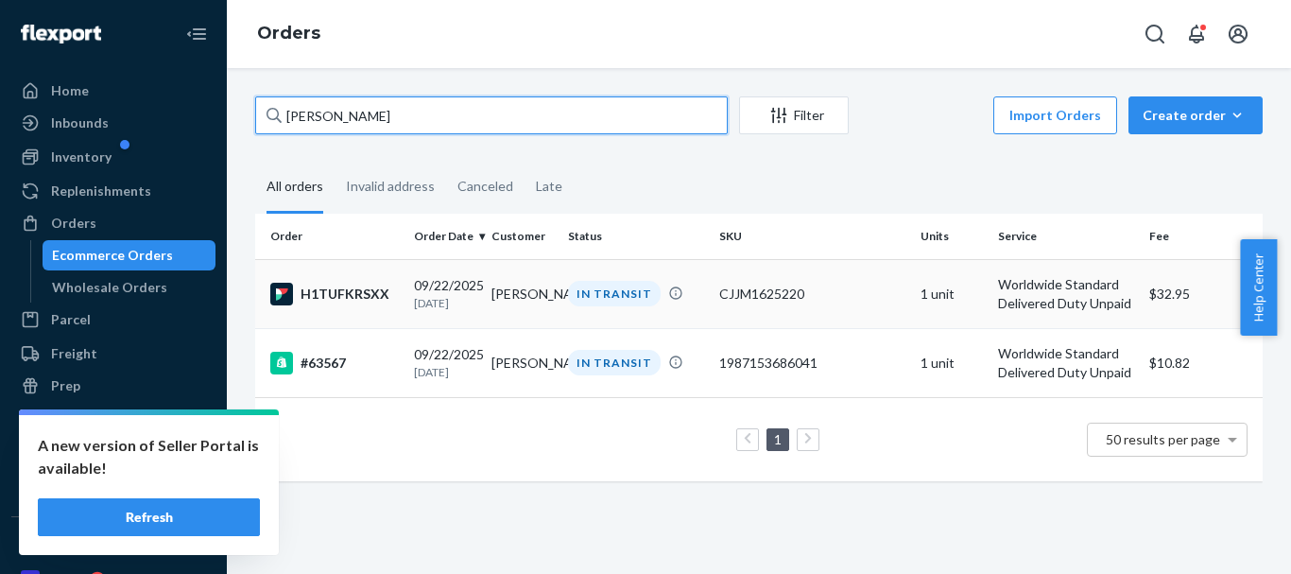
type input "[PERSON_NAME]"
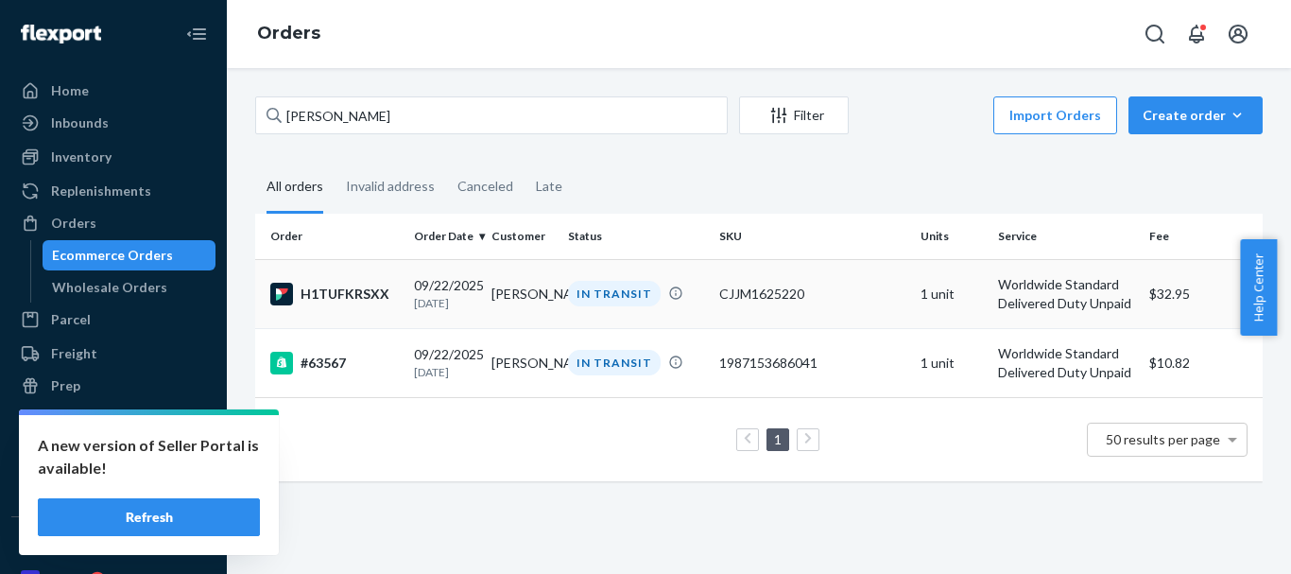
click at [609, 286] on div "IN TRANSIT" at bounding box center [614, 294] width 93 height 26
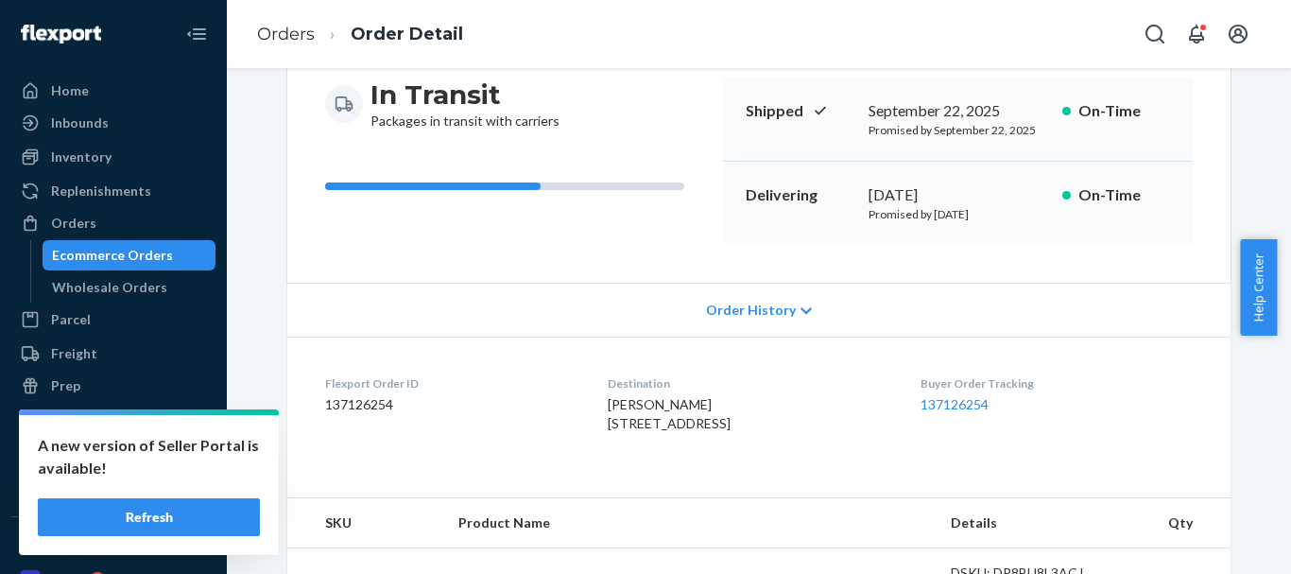
scroll to position [378, 0]
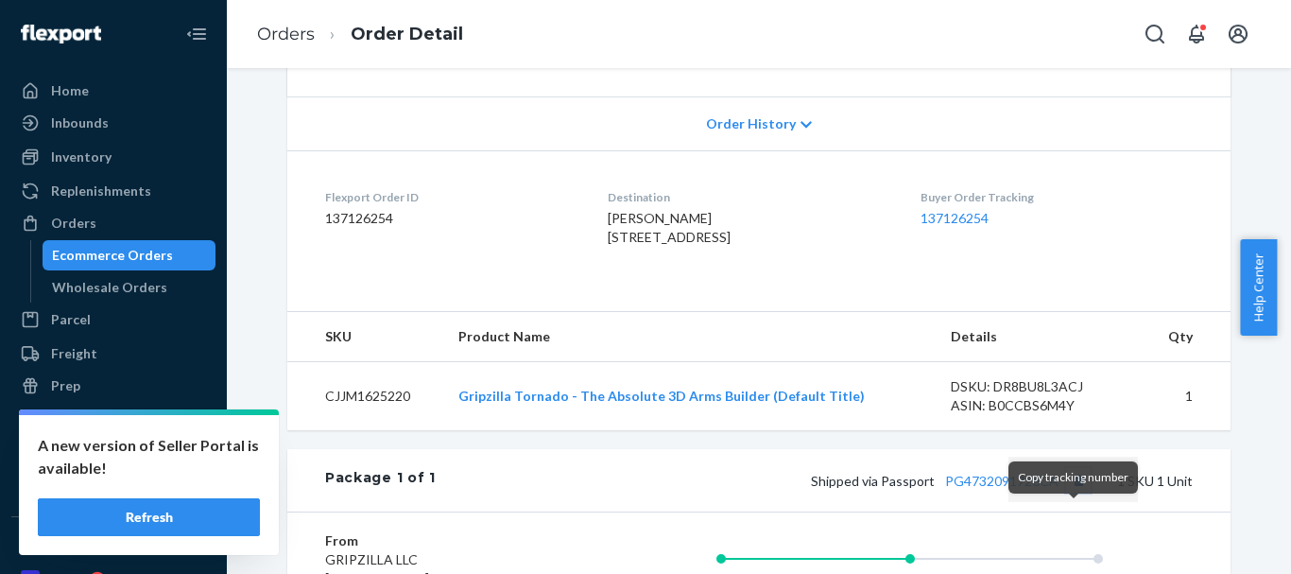
click at [1073, 492] on button "Copy tracking number" at bounding box center [1078, 480] width 25 height 25
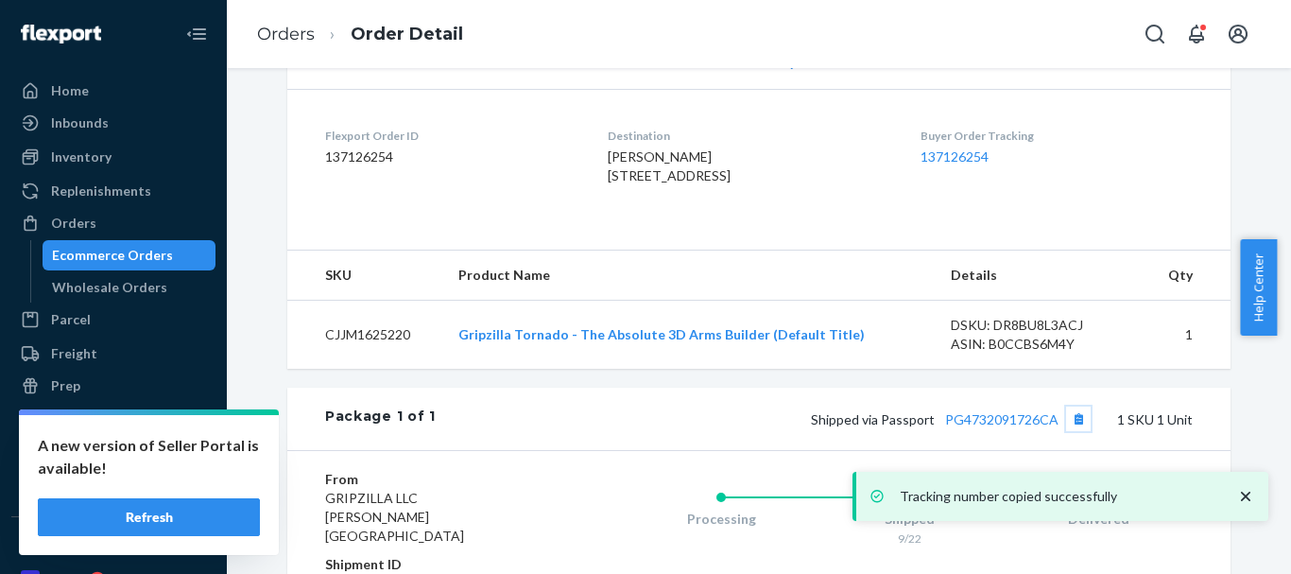
scroll to position [472, 0]
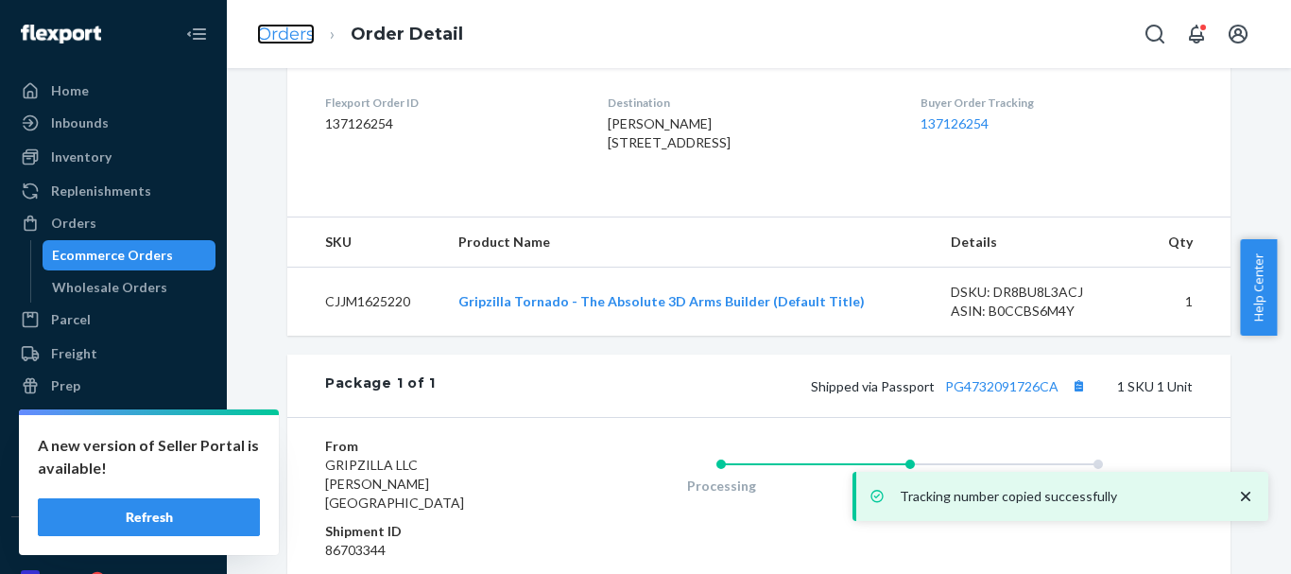
click at [298, 34] on link "Orders" at bounding box center [286, 34] width 58 height 21
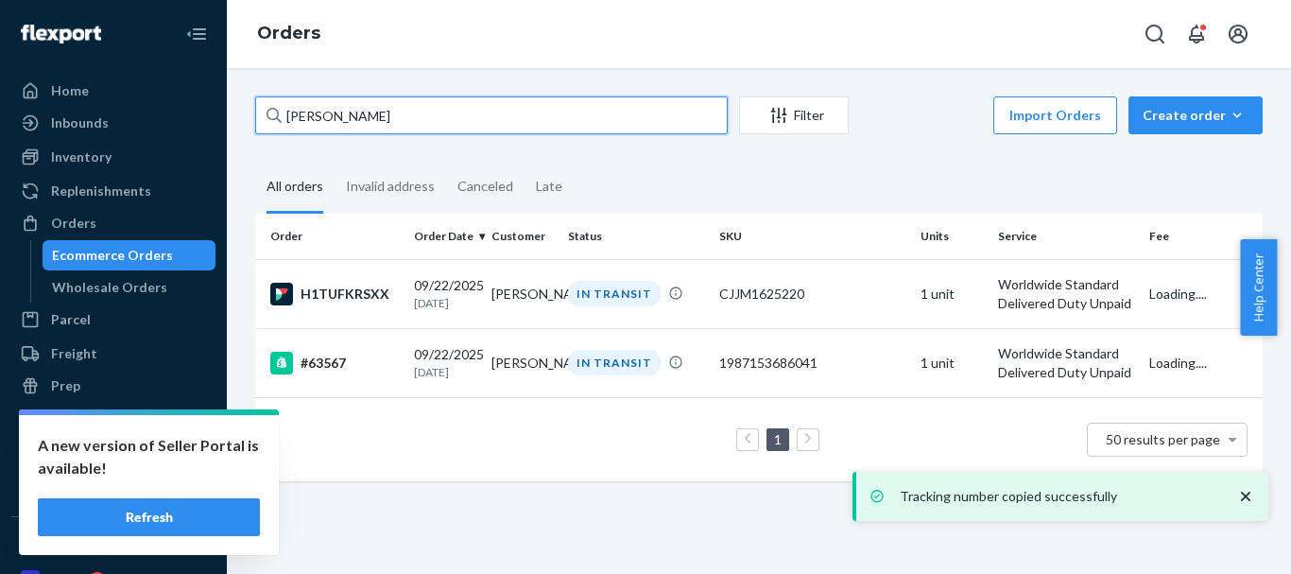
drag, startPoint x: 227, startPoint y: 113, endPoint x: 283, endPoint y: 122, distance: 56.4
click at [208, 115] on div "Home Inbounds Shipping Plans Problems Inventory Products Replenishments Orders …" at bounding box center [645, 287] width 1291 height 574
paste input "[PERSON_NAME]"
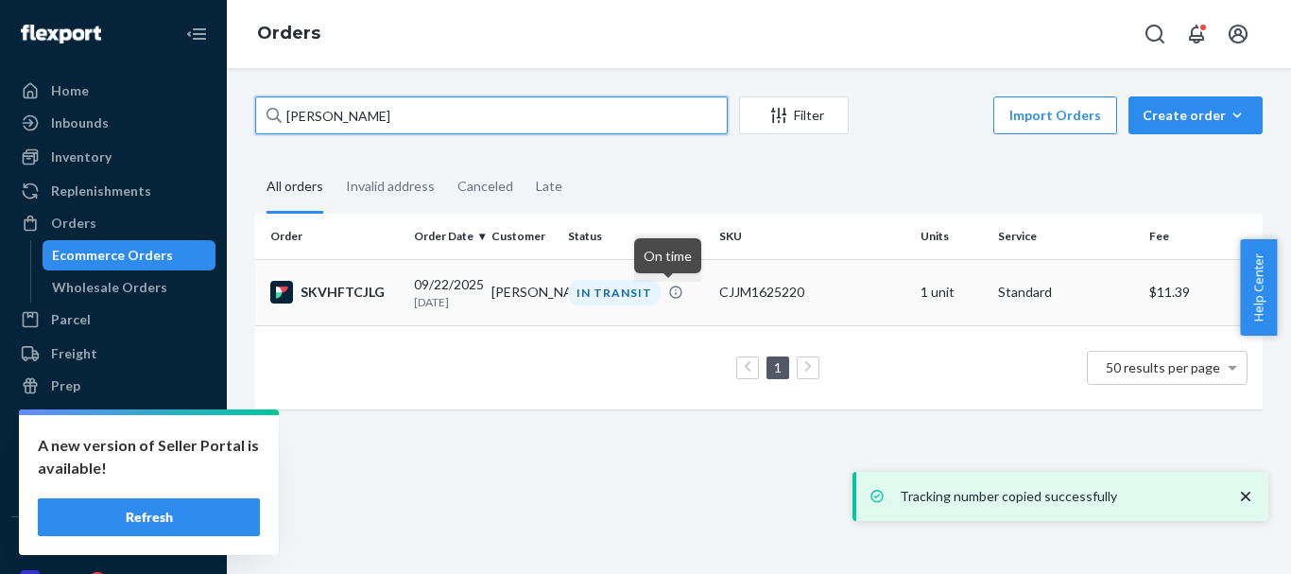
type input "[PERSON_NAME]"
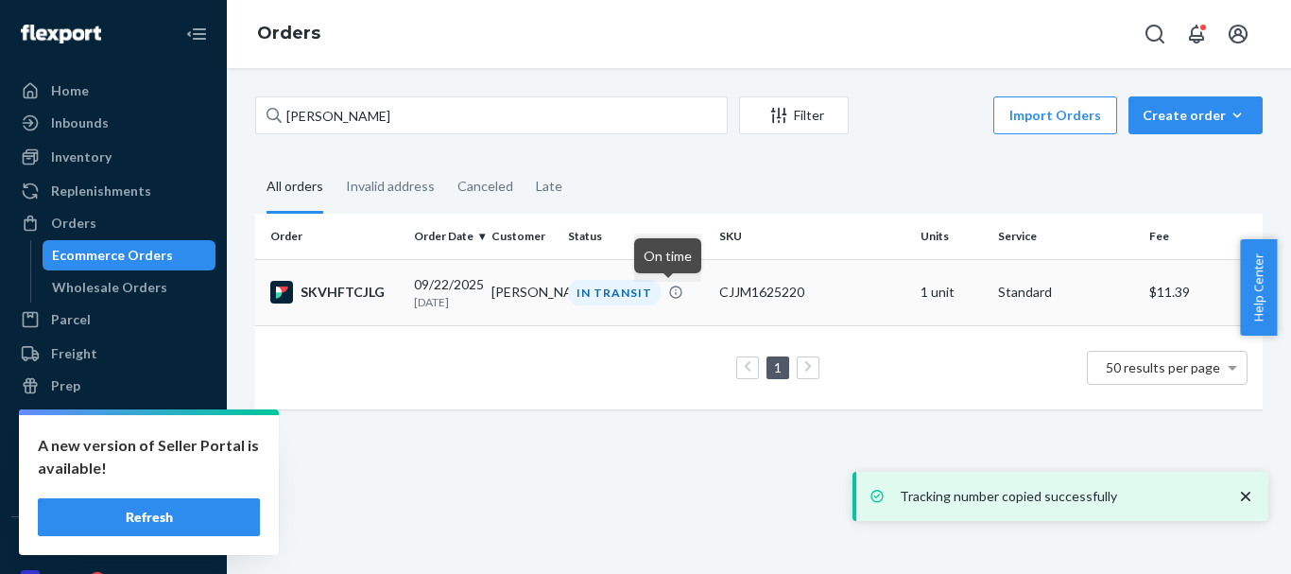
click at [631, 289] on div "IN TRANSIT" at bounding box center [614, 293] width 93 height 26
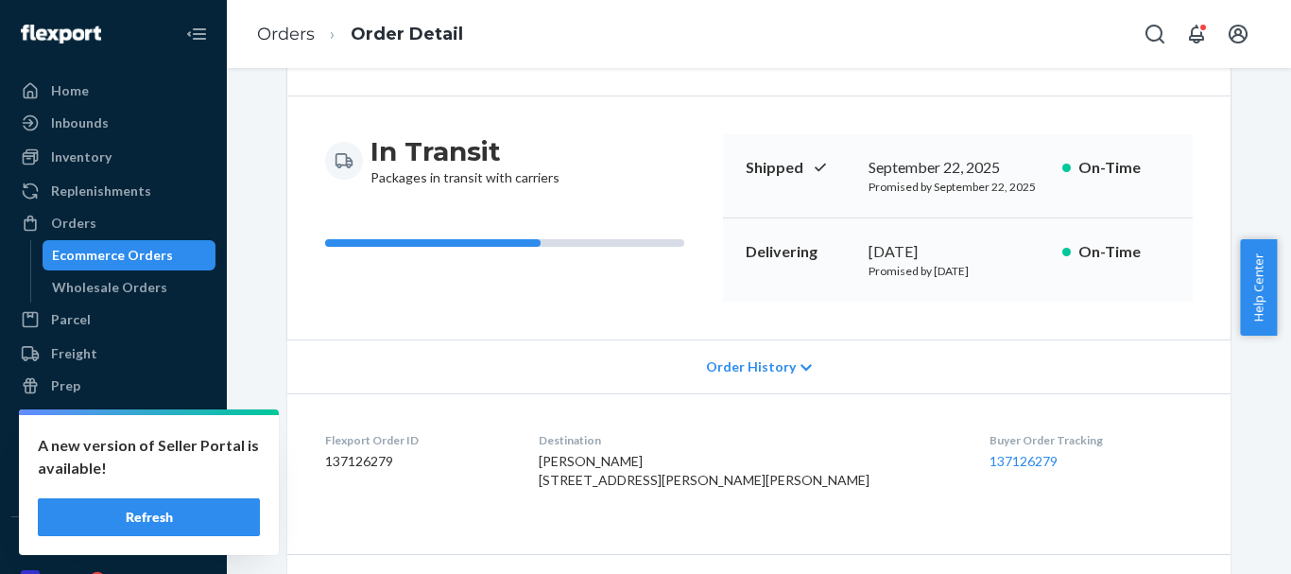
scroll to position [472, 0]
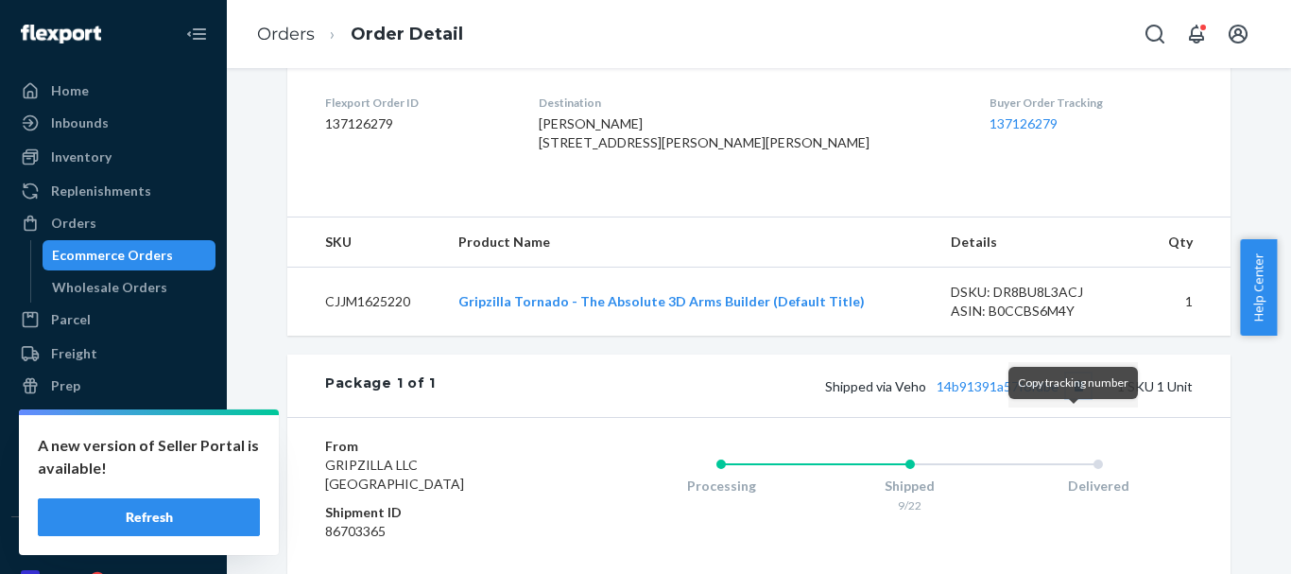
click at [1068, 398] on button "Copy tracking number" at bounding box center [1078, 385] width 25 height 25
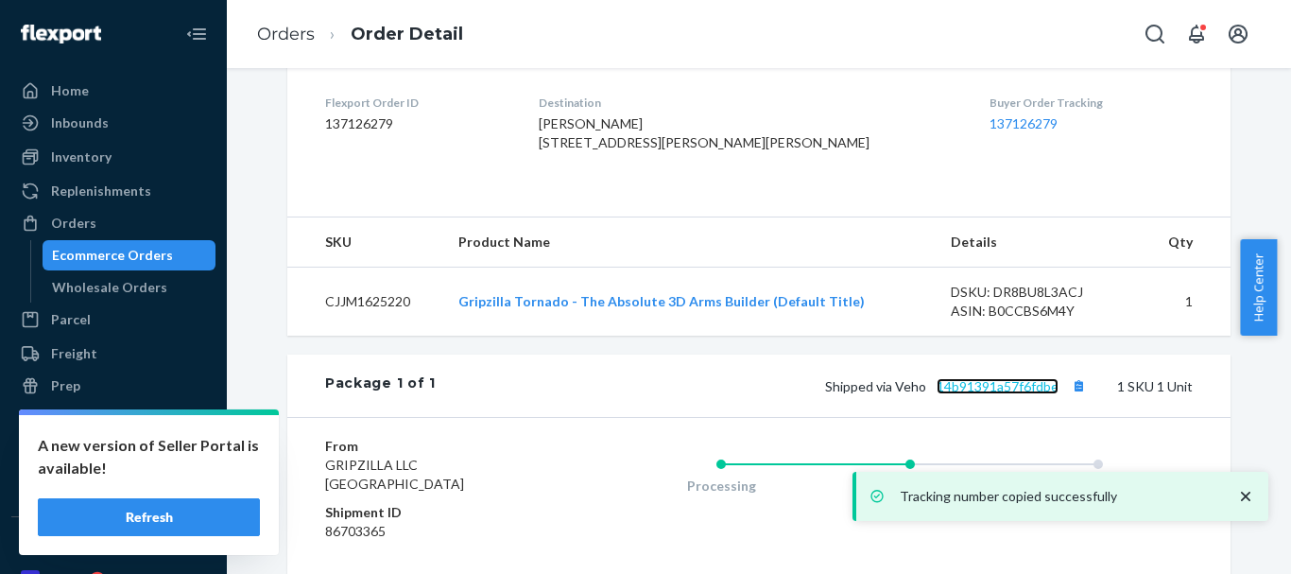
click at [1009, 394] on link "14b91391a57f6fdbe" at bounding box center [997, 386] width 122 height 16
